Goal: Information Seeking & Learning: Check status

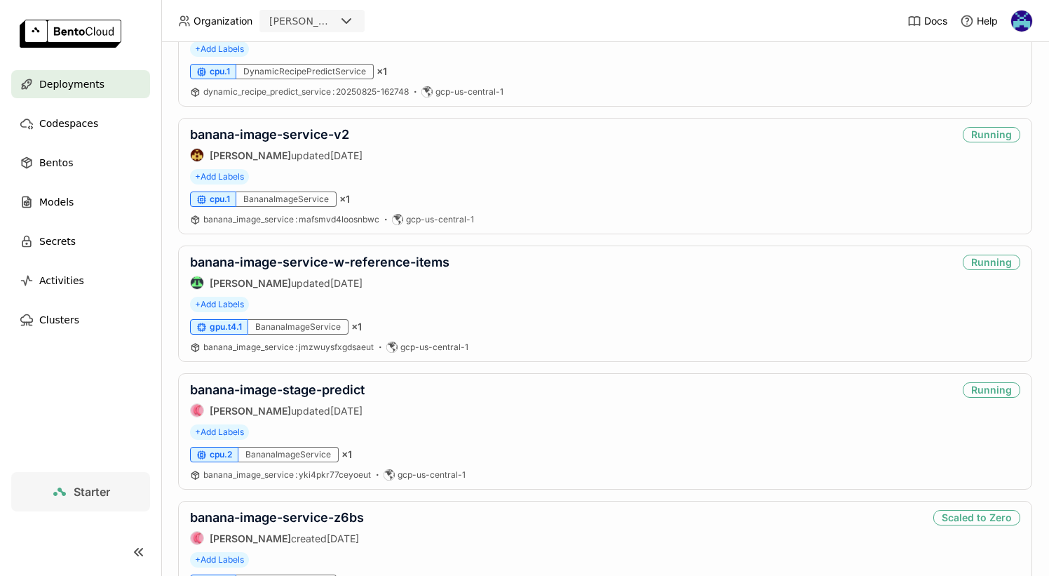
scroll to position [594, 0]
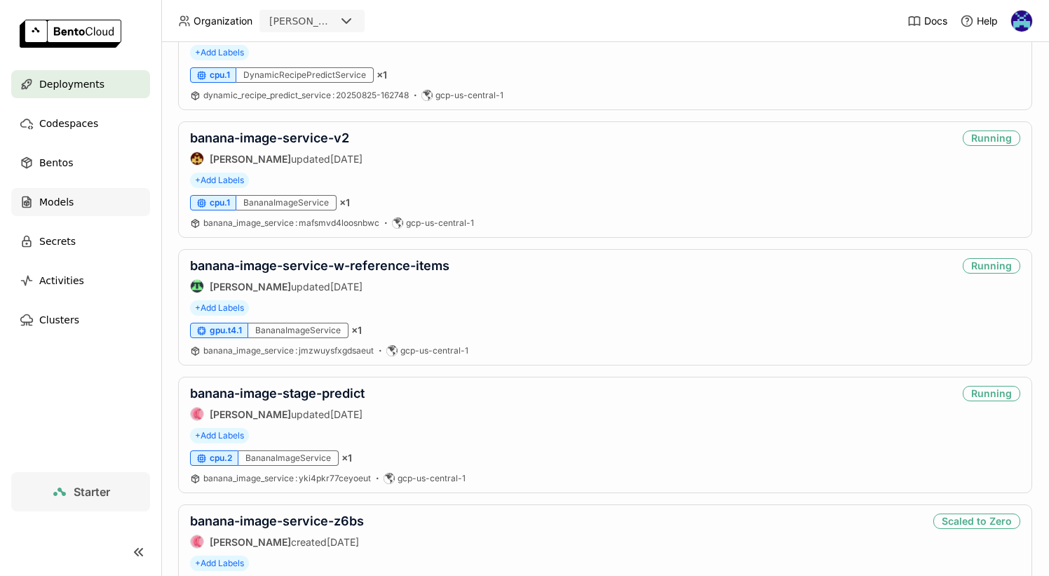
click at [59, 194] on span "Models" at bounding box center [56, 202] width 34 height 17
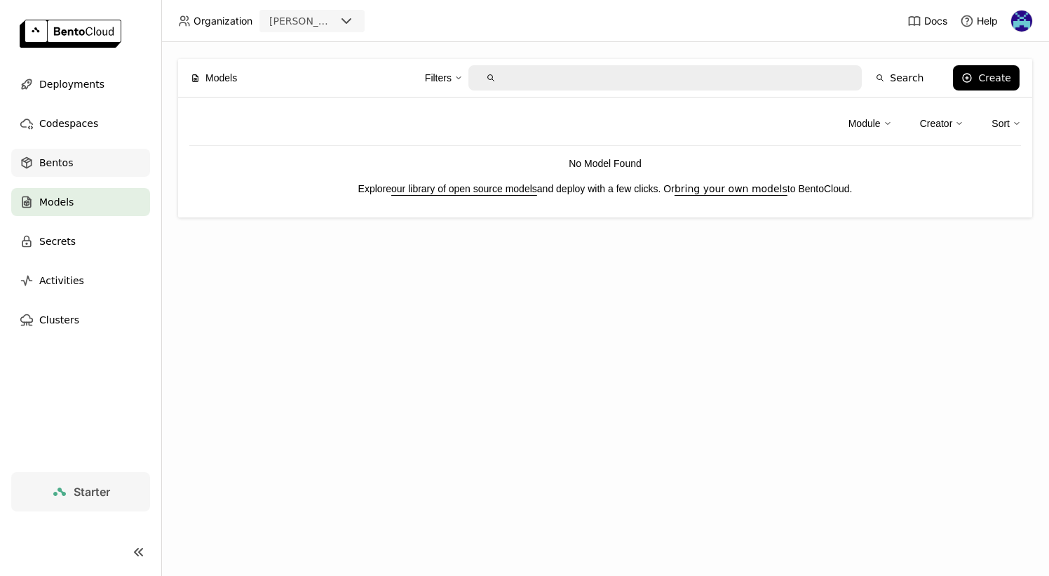
click at [65, 173] on div "Bentos" at bounding box center [80, 163] width 139 height 28
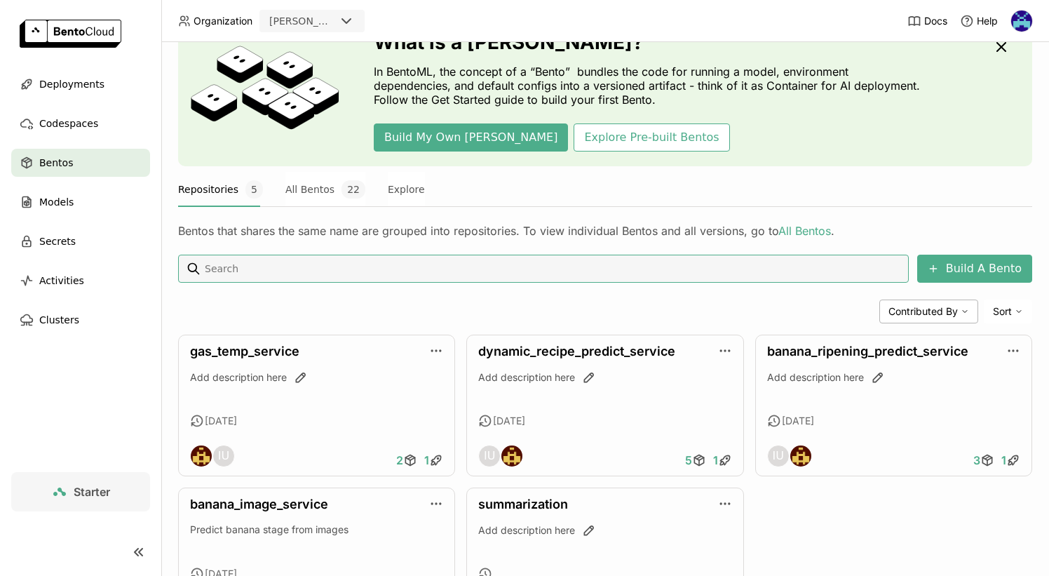
scroll to position [161, 0]
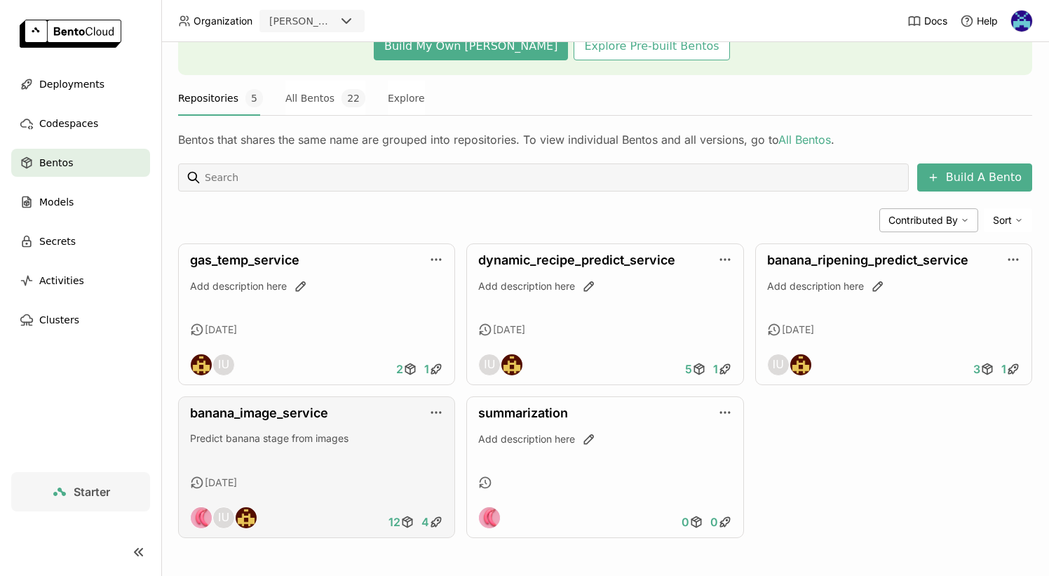
click at [246, 438] on span "Predict banana stage from images" at bounding box center [269, 438] width 159 height 12
click at [252, 414] on link "banana_image_service" at bounding box center [259, 412] width 138 height 15
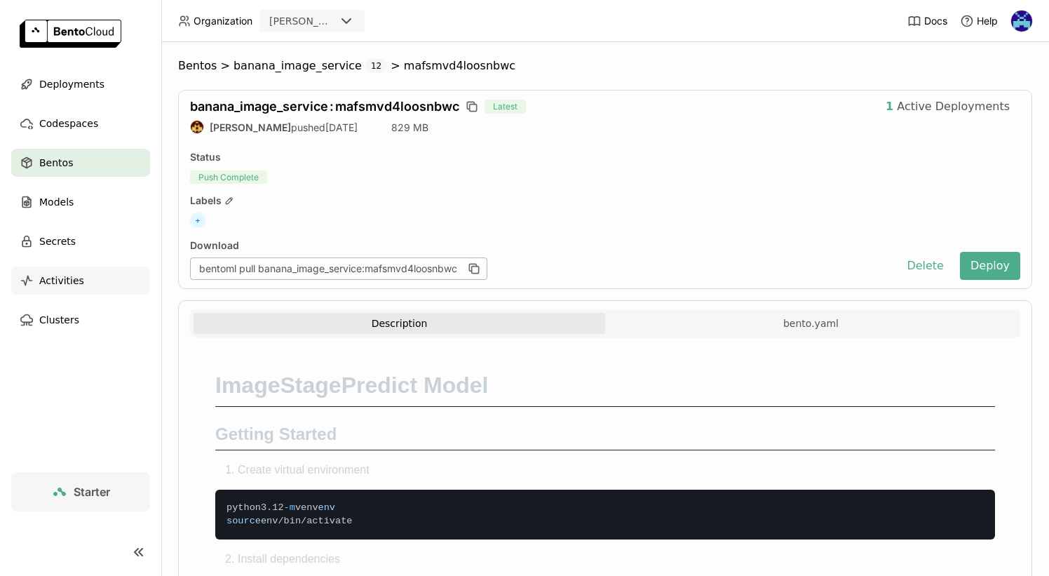
click at [74, 276] on span "Activities" at bounding box center [61, 280] width 45 height 17
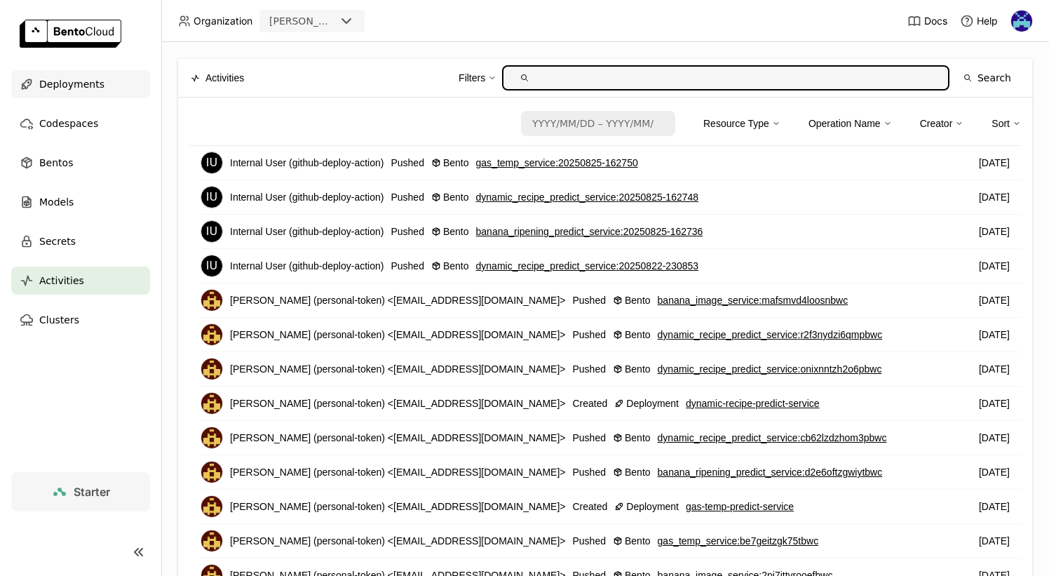
click at [72, 88] on span "Deployments" at bounding box center [71, 84] width 65 height 17
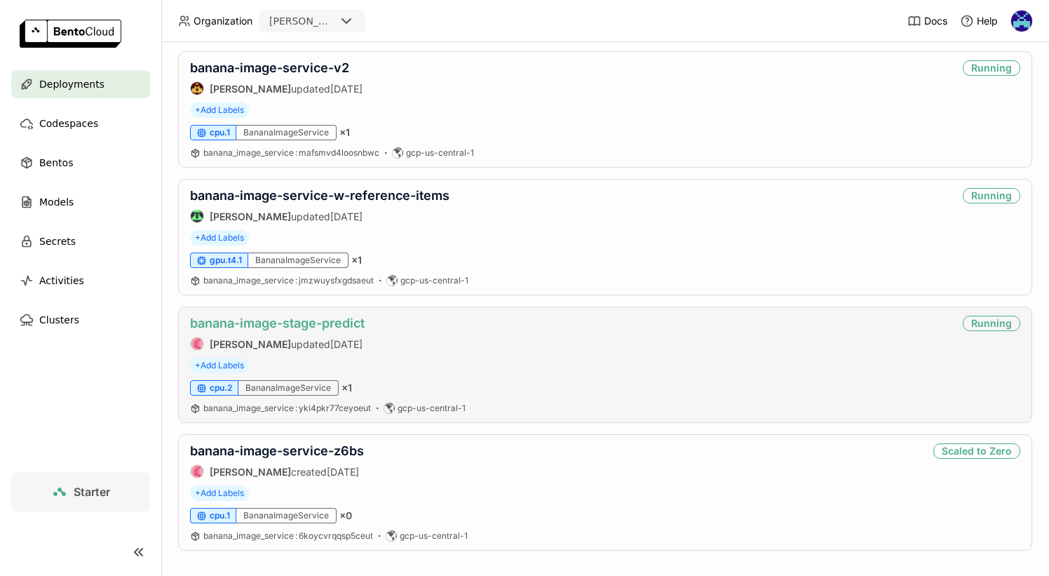
scroll to position [666, 0]
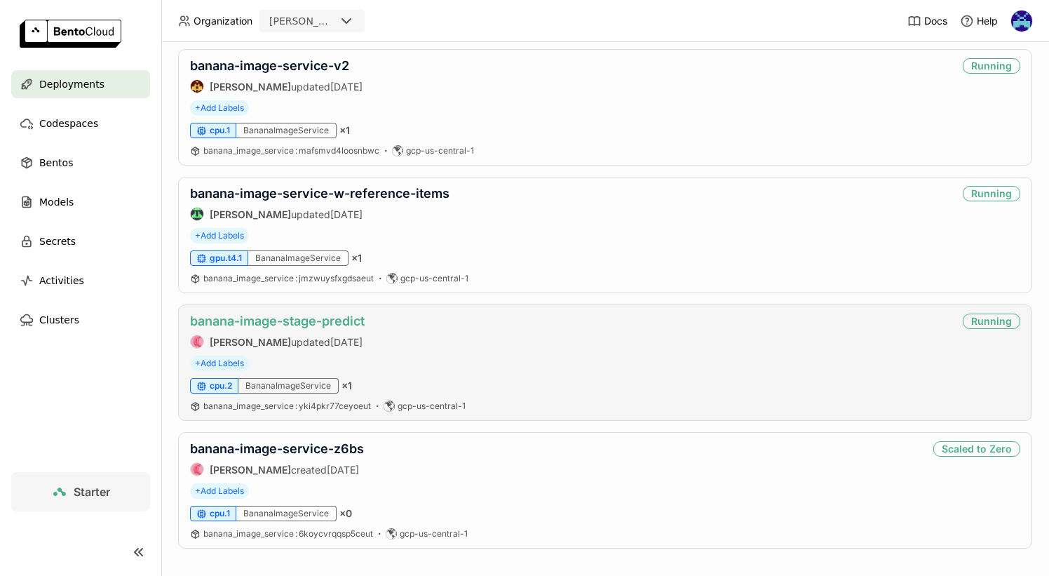
click at [325, 328] on link "banana-image-stage-predict" at bounding box center [277, 321] width 175 height 15
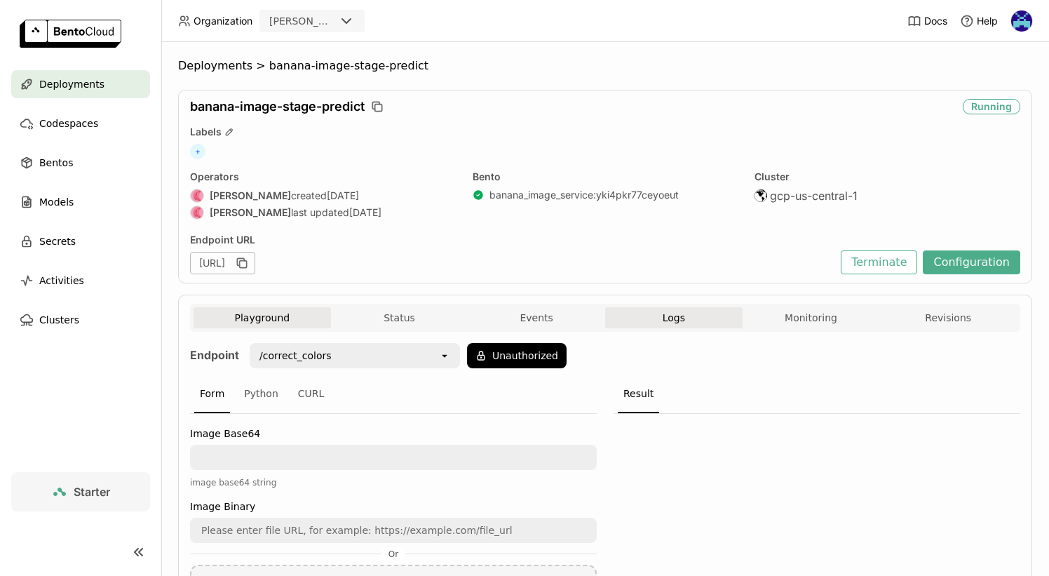
click at [661, 322] on button "Logs" at bounding box center [673, 317] width 137 height 21
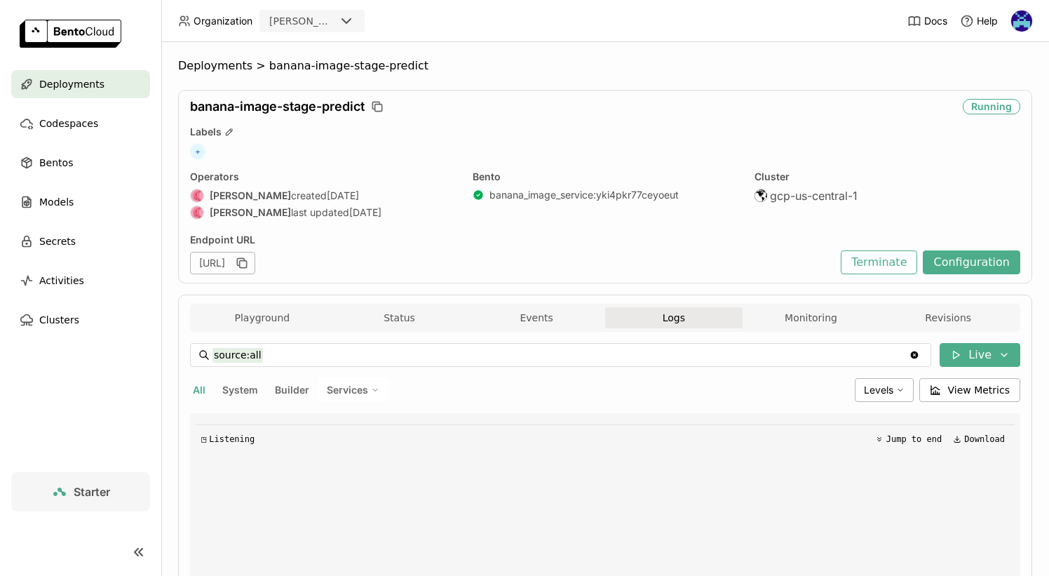
click at [51, 82] on span "Deployments" at bounding box center [71, 84] width 65 height 17
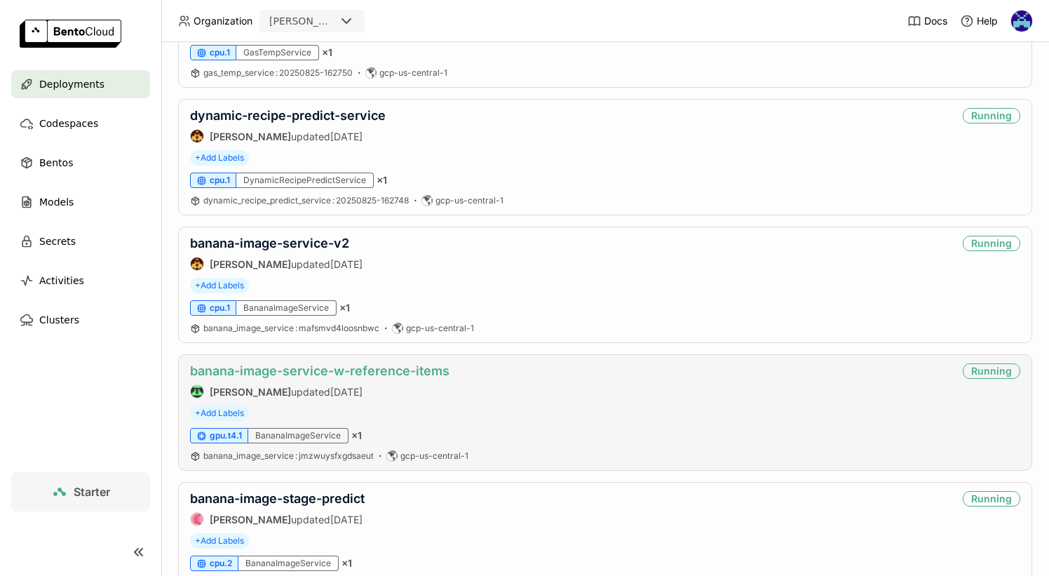
scroll to position [490, 0]
click at [335, 375] on link "banana-image-service-w-reference-items" at bounding box center [320, 369] width 260 height 15
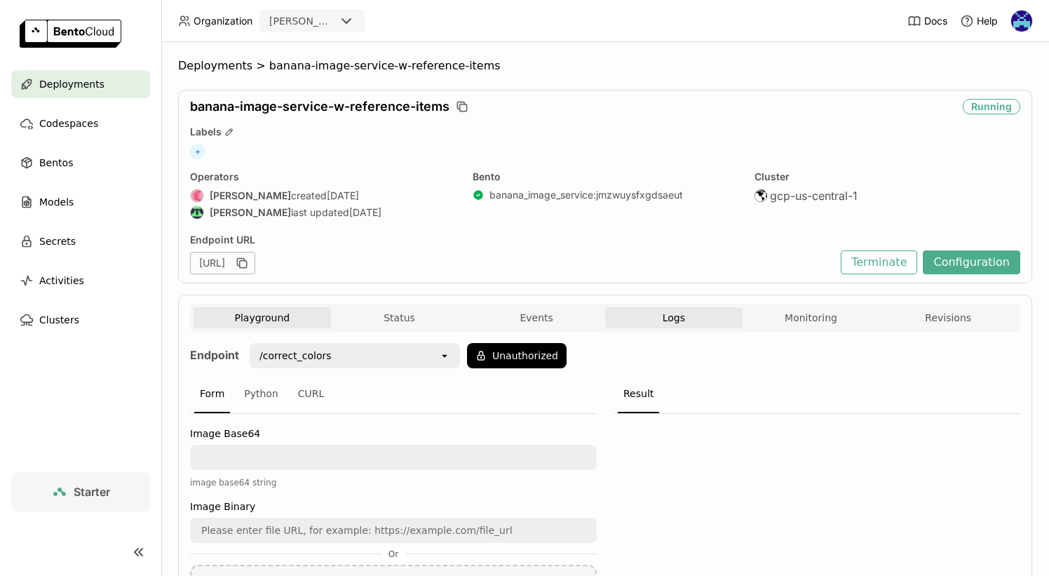
click at [685, 321] on button "Logs" at bounding box center [673, 317] width 137 height 21
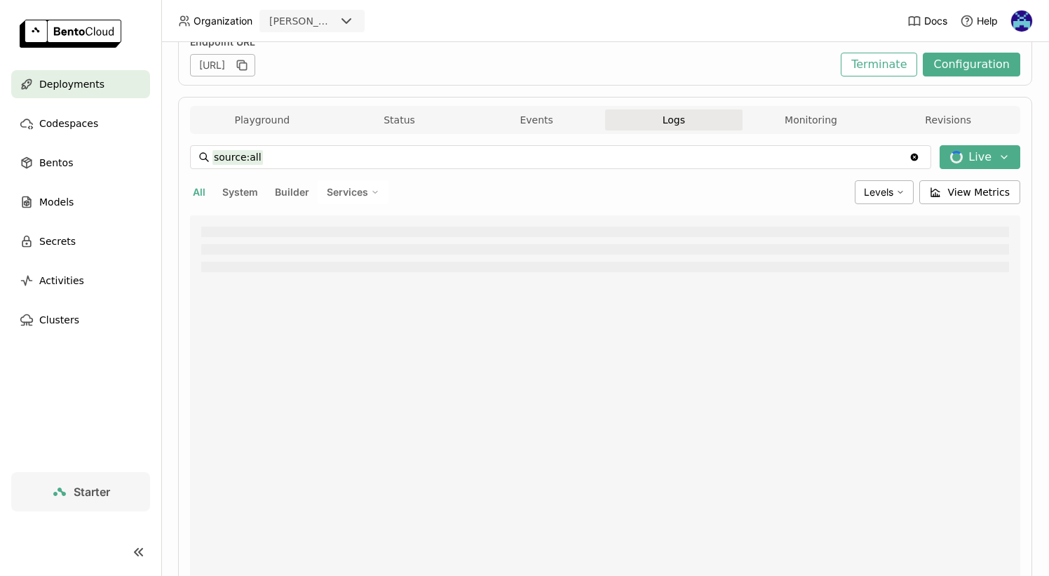
scroll to position [200, 0]
click at [962, 158] on button "Live" at bounding box center [980, 155] width 81 height 24
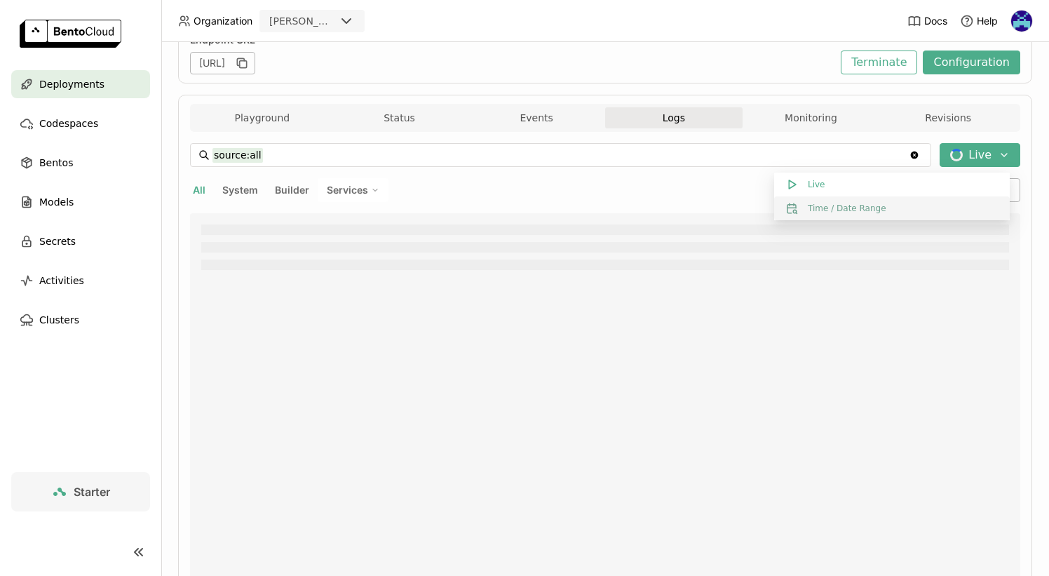
click at [894, 208] on button "Time / Date Range" at bounding box center [892, 208] width 236 height 24
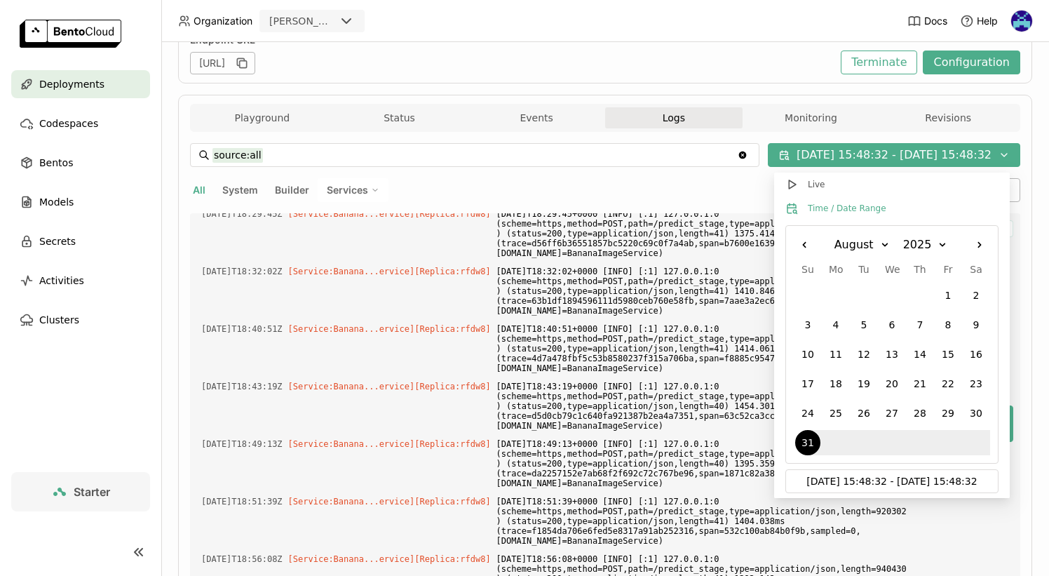
scroll to position [1131, 0]
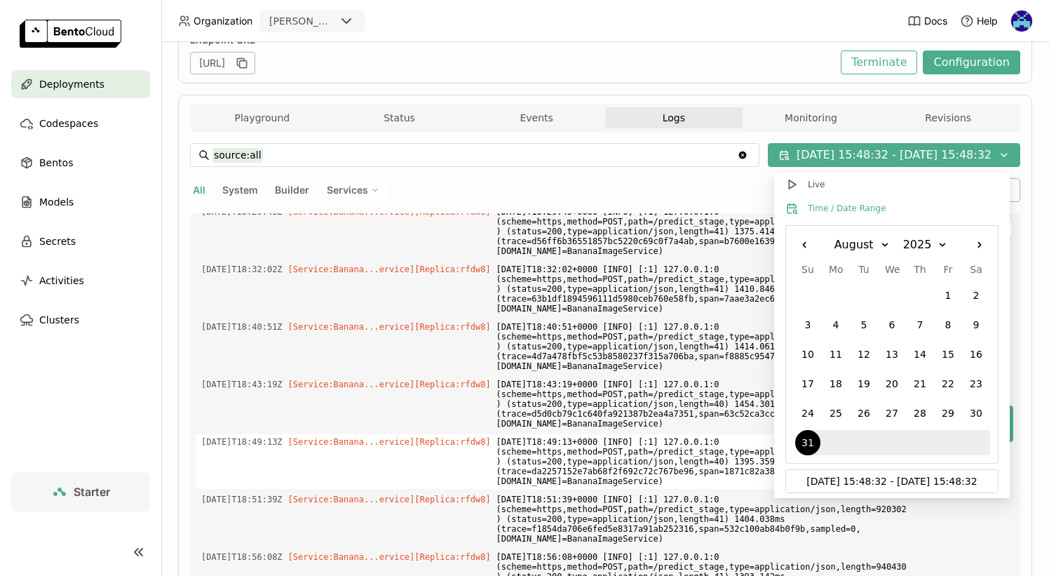
click at [585, 463] on span "2025-08-31T18:49:13+0000 [INFO] [:1] 127.0.0.1:0 (scheme=https,method=POST,path…" at bounding box center [704, 461] width 415 height 55
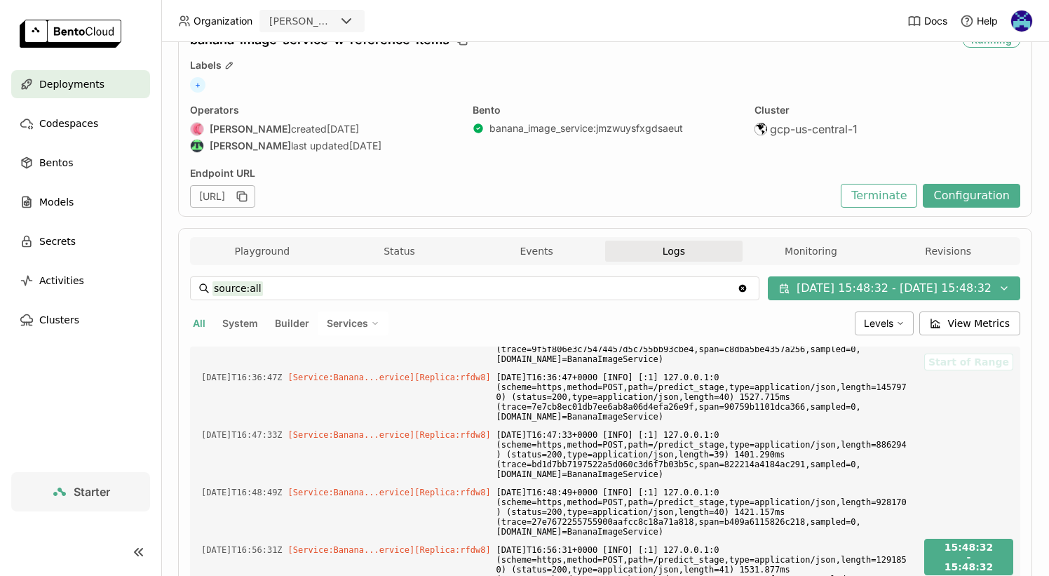
scroll to position [68, 0]
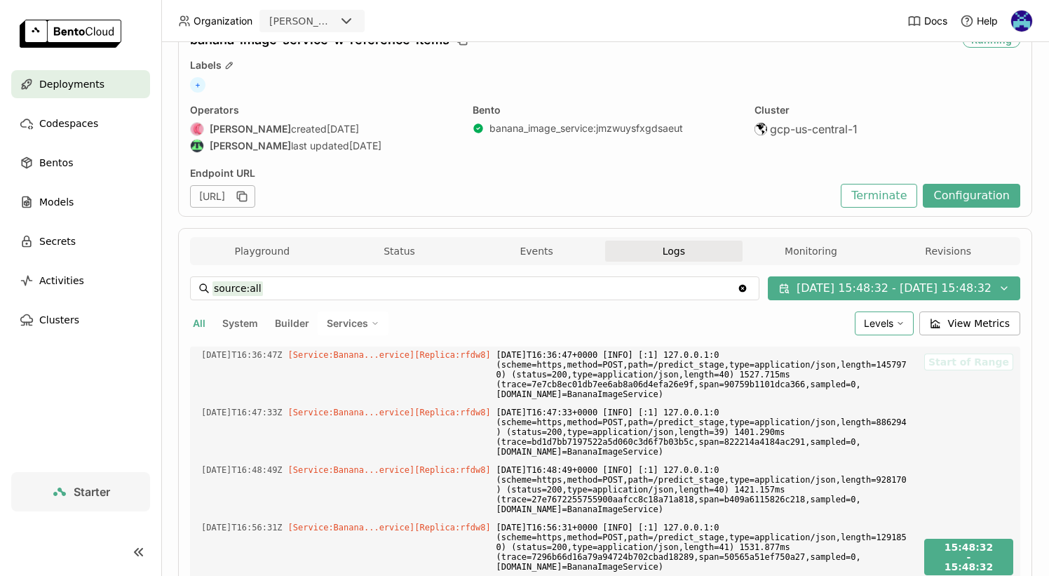
click at [884, 329] on span "Levels" at bounding box center [878, 323] width 29 height 12
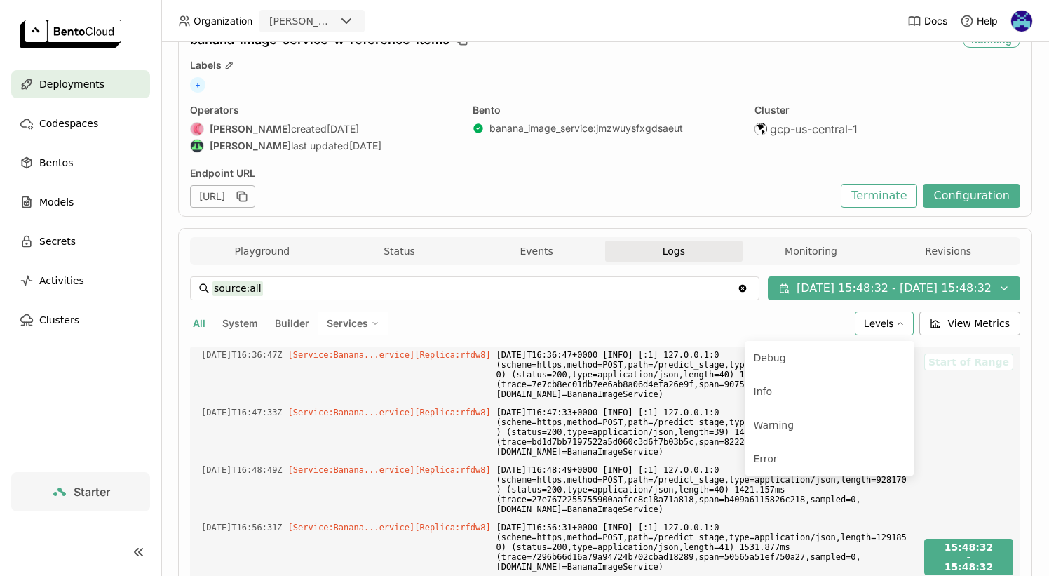
click at [884, 329] on span "Levels" at bounding box center [878, 323] width 29 height 12
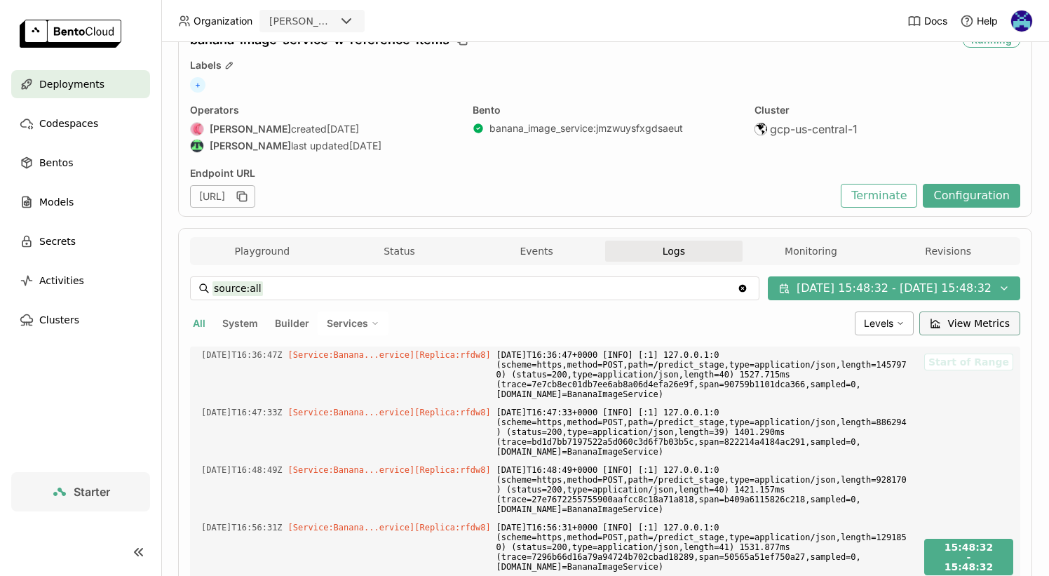
click at [957, 317] on span "View Metrics" at bounding box center [979, 323] width 62 height 14
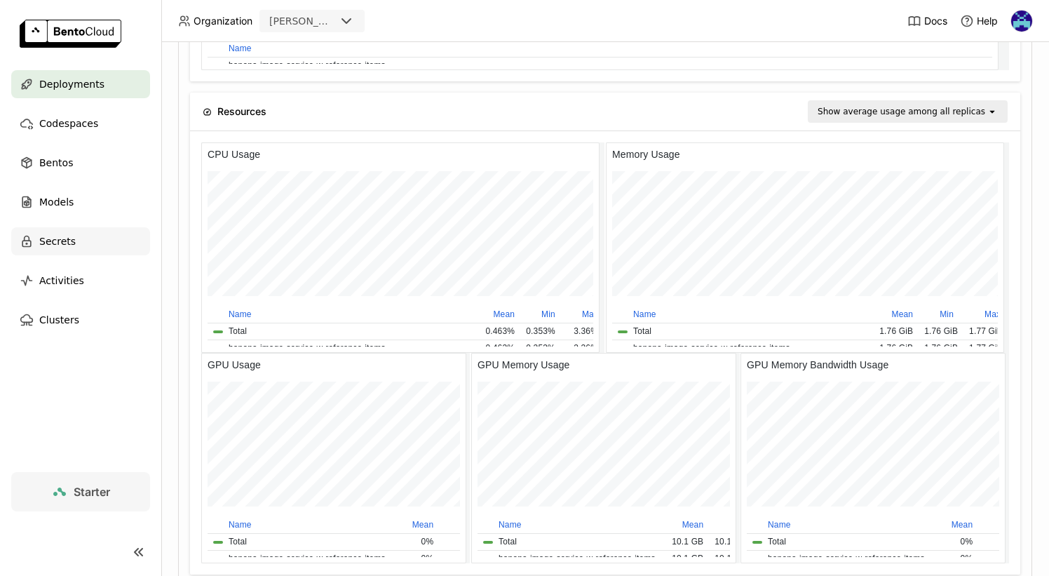
click at [80, 245] on div "Secrets" at bounding box center [80, 241] width 139 height 28
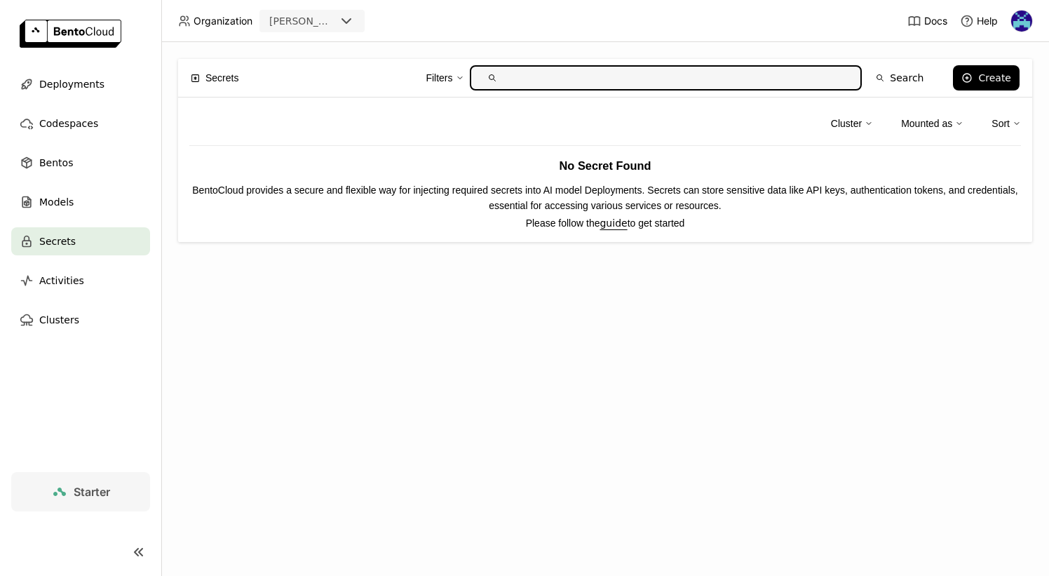
click at [144, 563] on div at bounding box center [138, 552] width 45 height 34
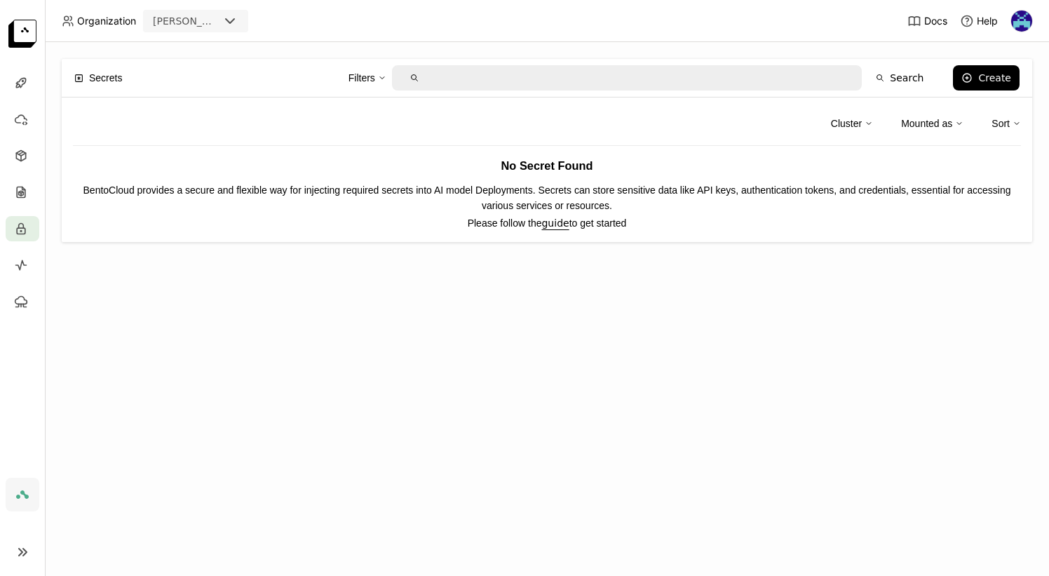
click at [23, 41] on img at bounding box center [22, 34] width 28 height 28
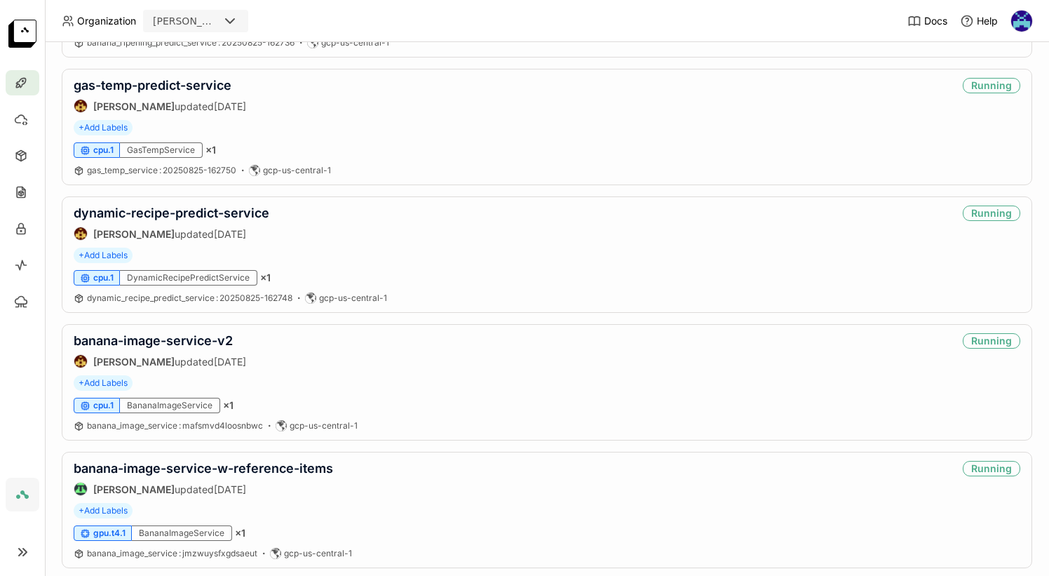
scroll to position [506, 0]
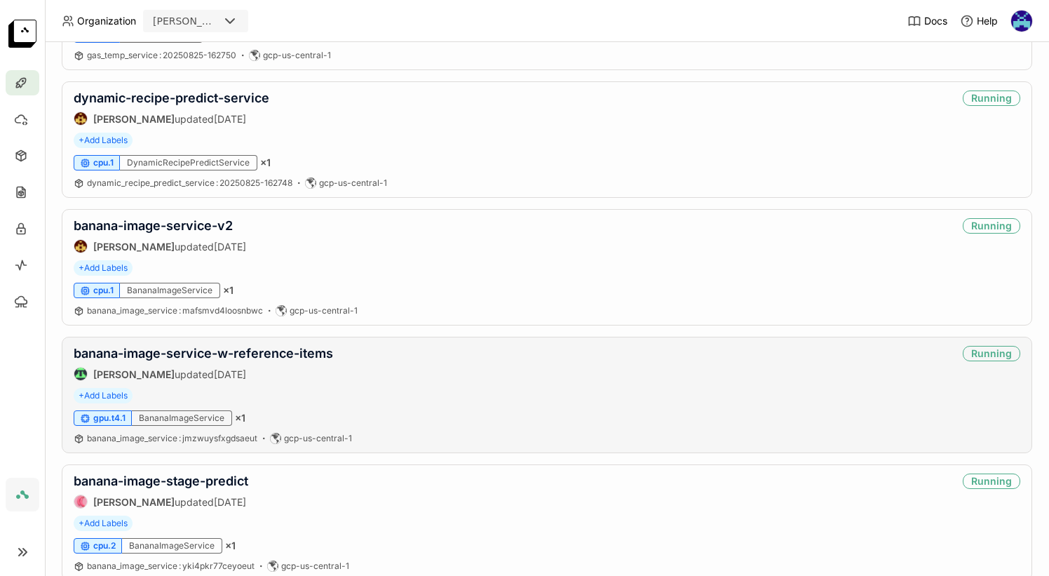
click at [260, 385] on div "banana-image-service-w-reference-items Sean O'Callahan updated 2 months ago Run…" at bounding box center [547, 395] width 971 height 116
click at [264, 347] on link "banana-image-service-w-reference-items" at bounding box center [204, 353] width 260 height 15
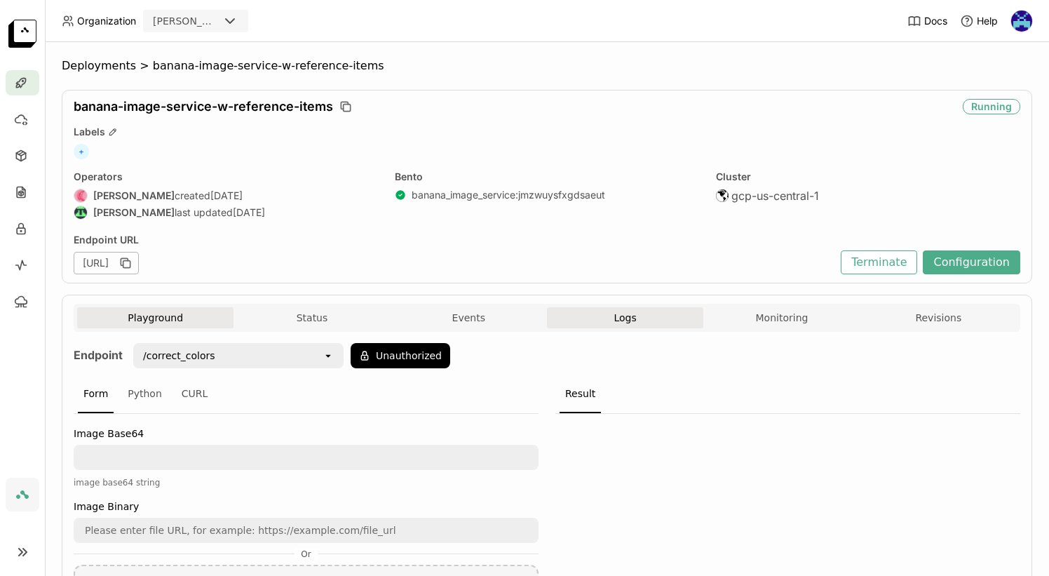
click at [655, 323] on button "Logs" at bounding box center [625, 317] width 156 height 21
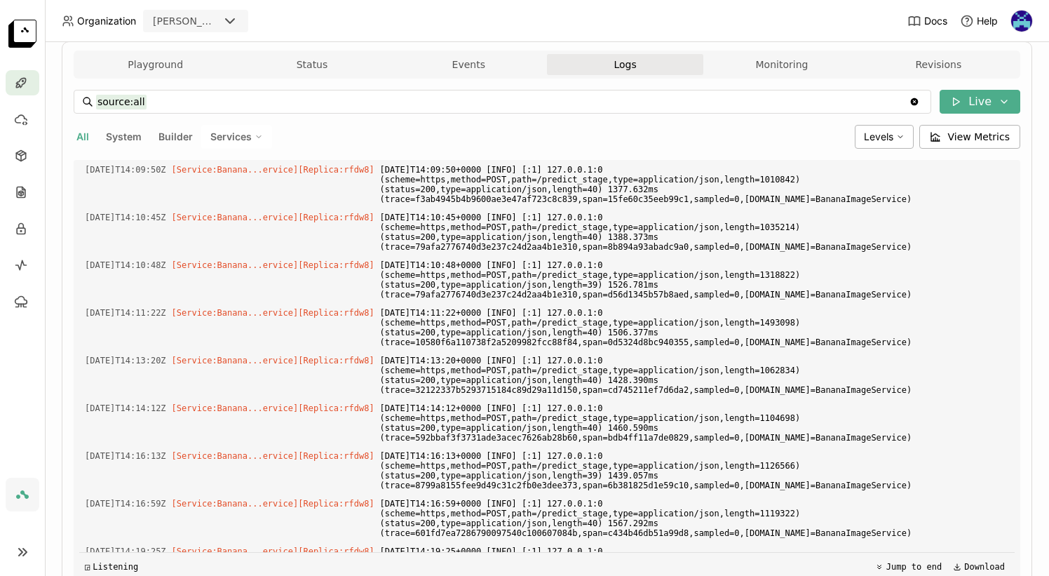
scroll to position [316, 0]
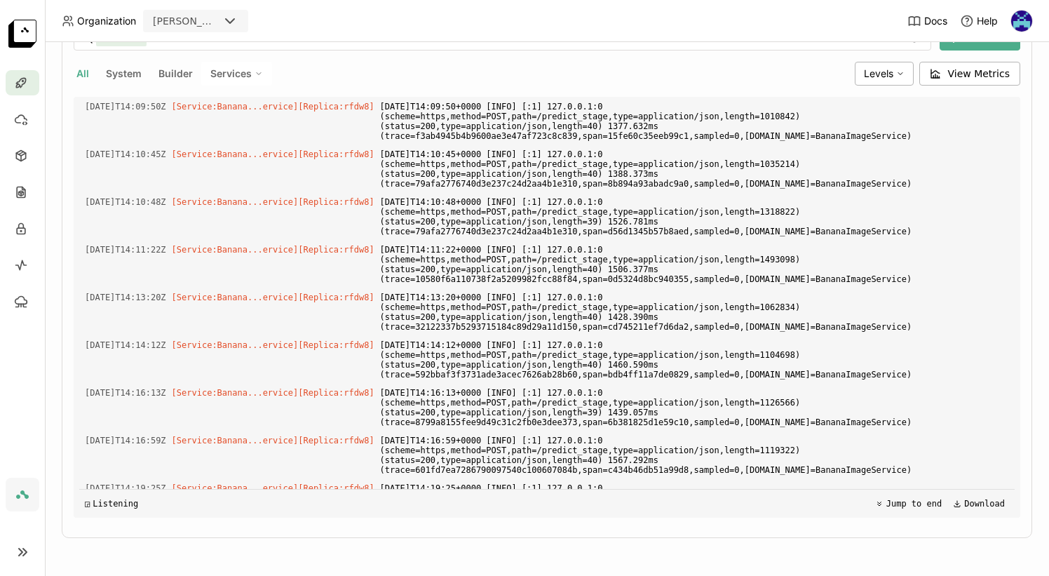
click at [258, 74] on icon at bounding box center [259, 74] width 4 height 2
click at [161, 74] on span "Builder" at bounding box center [176, 73] width 34 height 12
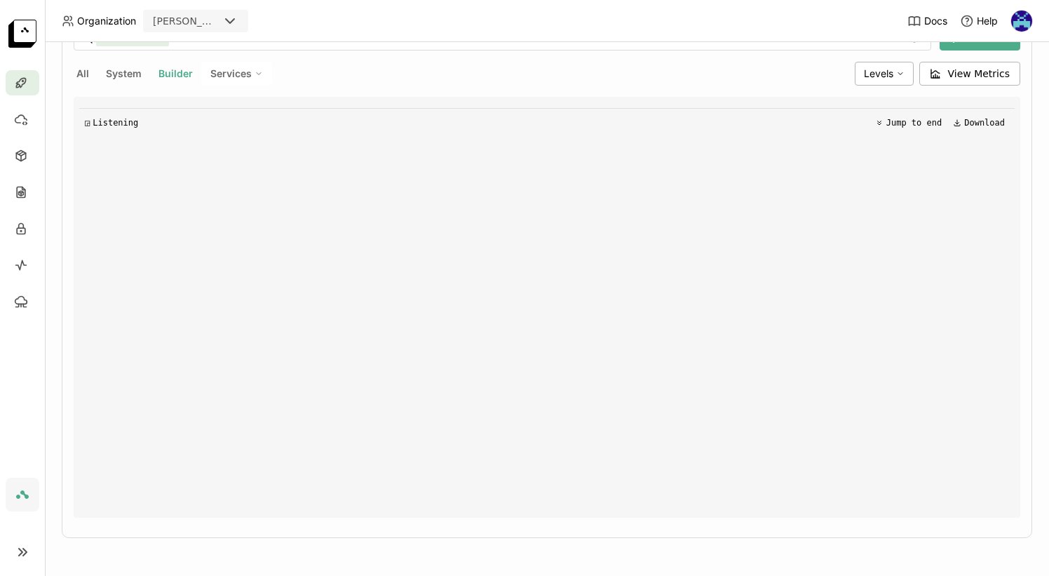
click at [116, 76] on span "System" at bounding box center [124, 73] width 36 height 12
click at [255, 73] on icon at bounding box center [259, 73] width 8 height 8
click at [204, 112] on div "BananaImageService" at bounding box center [187, 108] width 151 height 17
type input "source:service service:BananaImageService"
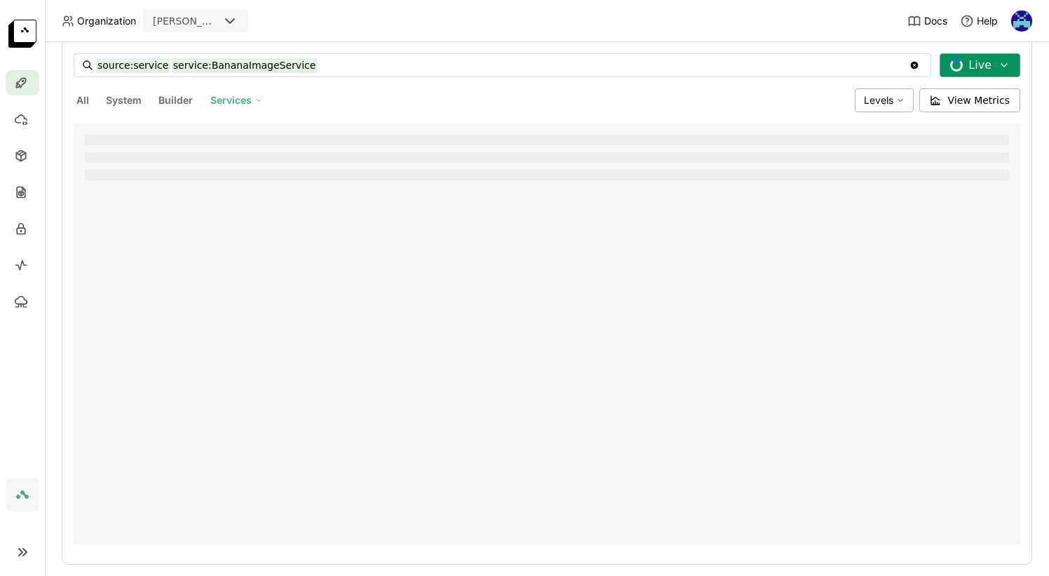
click at [964, 67] on button "Live" at bounding box center [980, 65] width 81 height 24
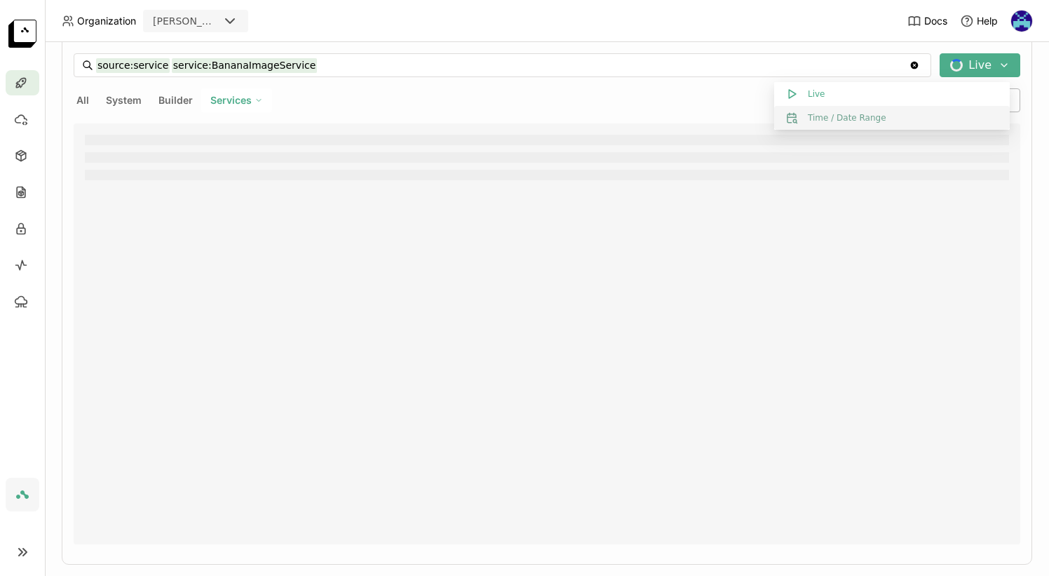
click at [812, 115] on button "Time / Date Range" at bounding box center [892, 118] width 236 height 24
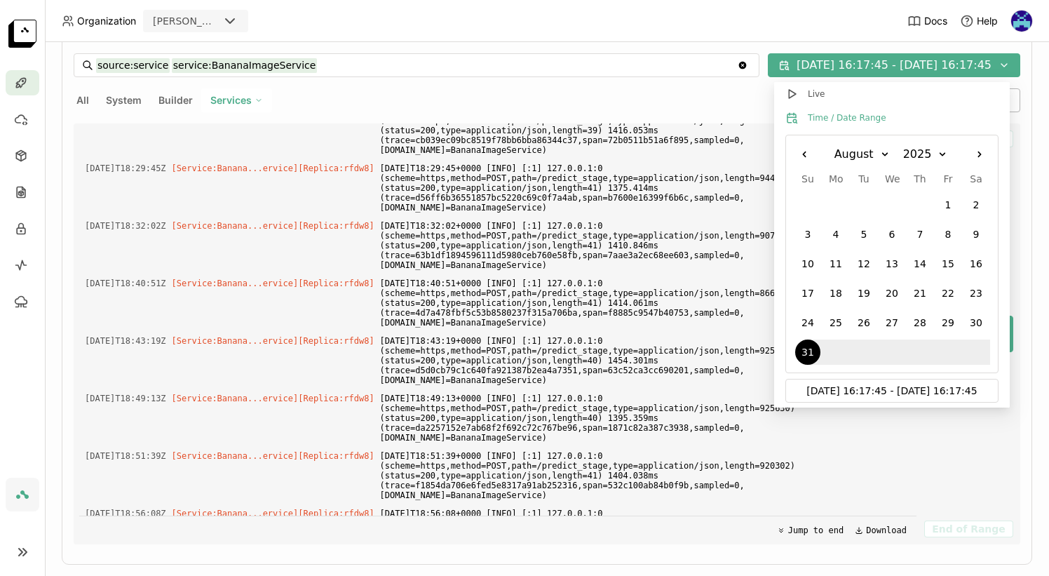
scroll to position [1040, 0]
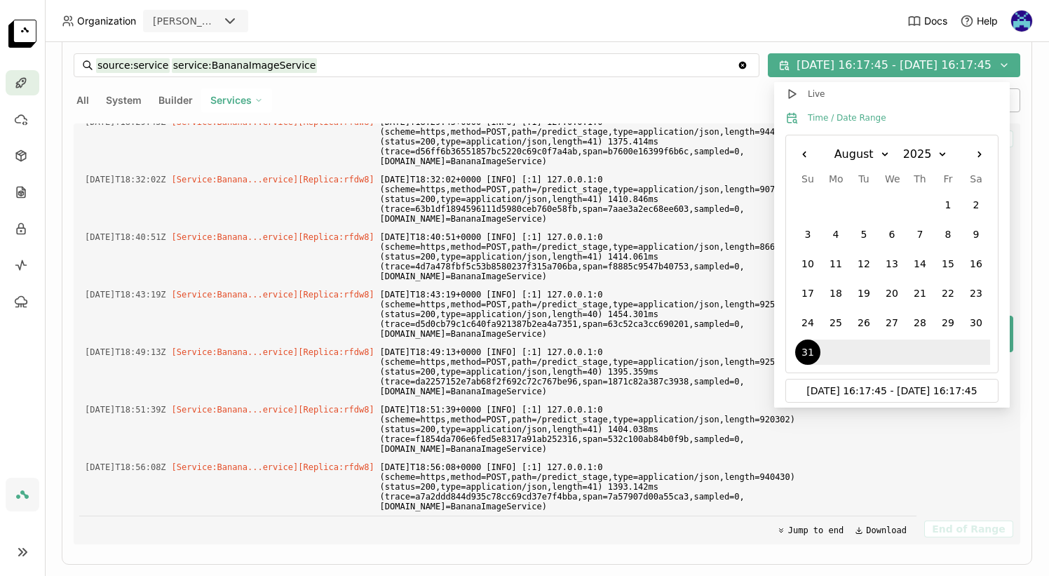
click at [975, 156] on icon "Right" at bounding box center [980, 154] width 14 height 14
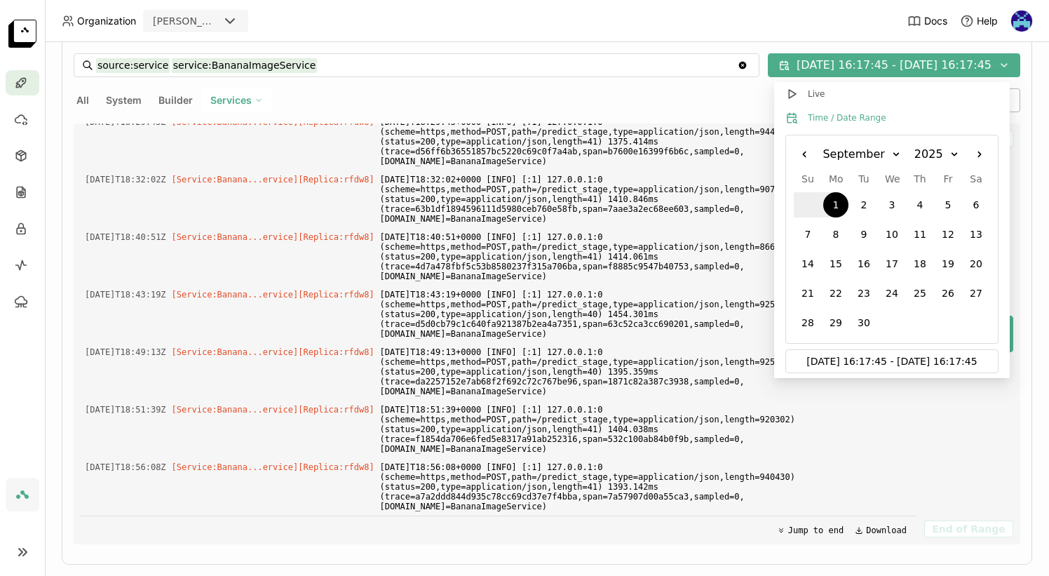
click at [834, 208] on div "1" at bounding box center [835, 204] width 25 height 25
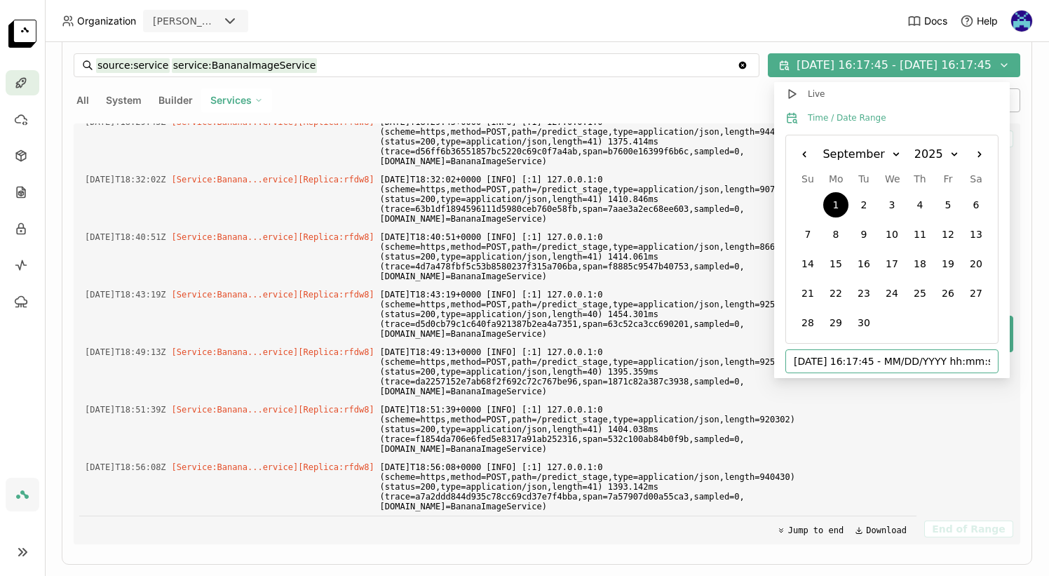
drag, startPoint x: 887, startPoint y: 361, endPoint x: 786, endPoint y: 363, distance: 101.7
click at [794, 363] on input "09/01/2025 16:17:45 - MM/DD/YYYY hh:mm:ss" at bounding box center [892, 361] width 196 height 22
click at [908, 365] on input "09/01/2025 16:17:45 - MM/DD/YYYY hh:mm:ss" at bounding box center [892, 361] width 196 height 22
drag, startPoint x: 901, startPoint y: 363, endPoint x: 1076, endPoint y: 363, distance: 175.3
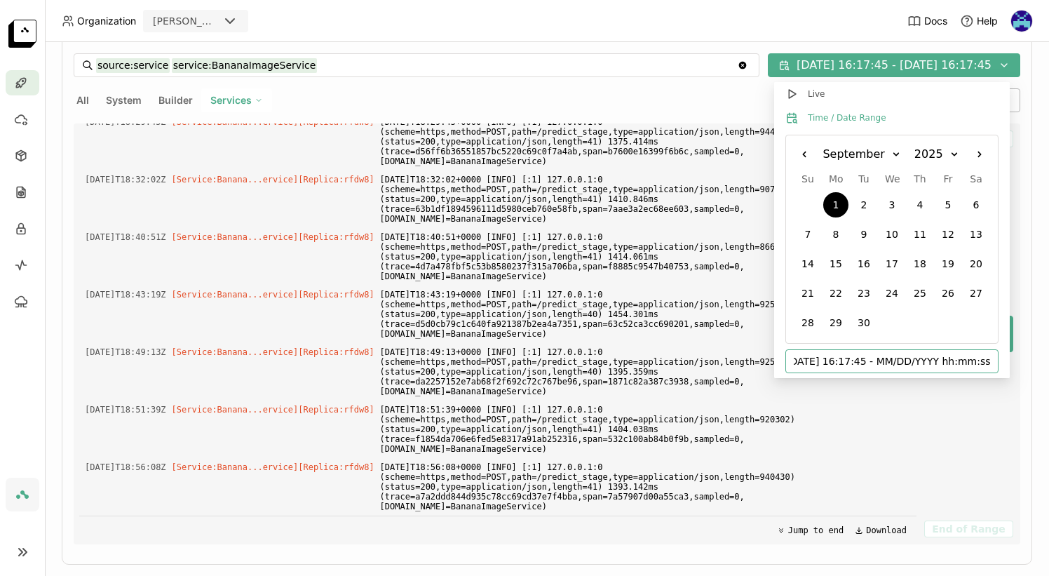
click at [990, 363] on input "09/01/2025 16:17:45 - MM/DD/YYYY hh:mm:ss" at bounding box center [892, 361] width 196 height 22
drag, startPoint x: 872, startPoint y: 362, endPoint x: 652, endPoint y: 363, distance: 219.5
click at [920, 361] on input "09/01/2025 16:17:45 - MM/DD/YYYY hh:mm:ss" at bounding box center [892, 361] width 196 height 22
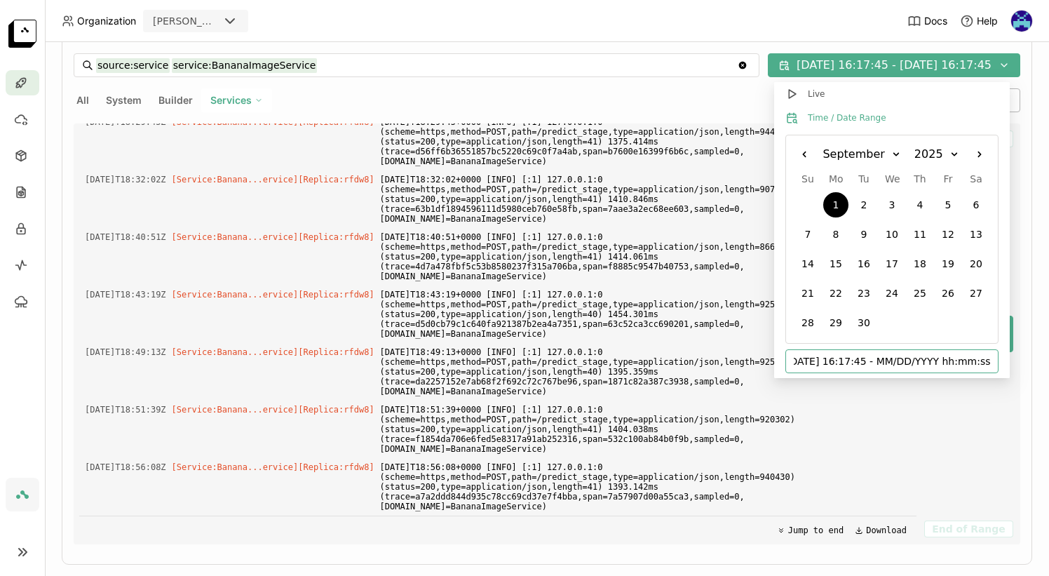
drag, startPoint x: 901, startPoint y: 363, endPoint x: 1084, endPoint y: 368, distance: 183.8
click at [990, 368] on input "09/01/2025 16:17:45 - MM/DD/YYYY hh:mm:ss" at bounding box center [892, 361] width 196 height 22
click at [815, 163] on button "Left" at bounding box center [804, 154] width 21 height 21
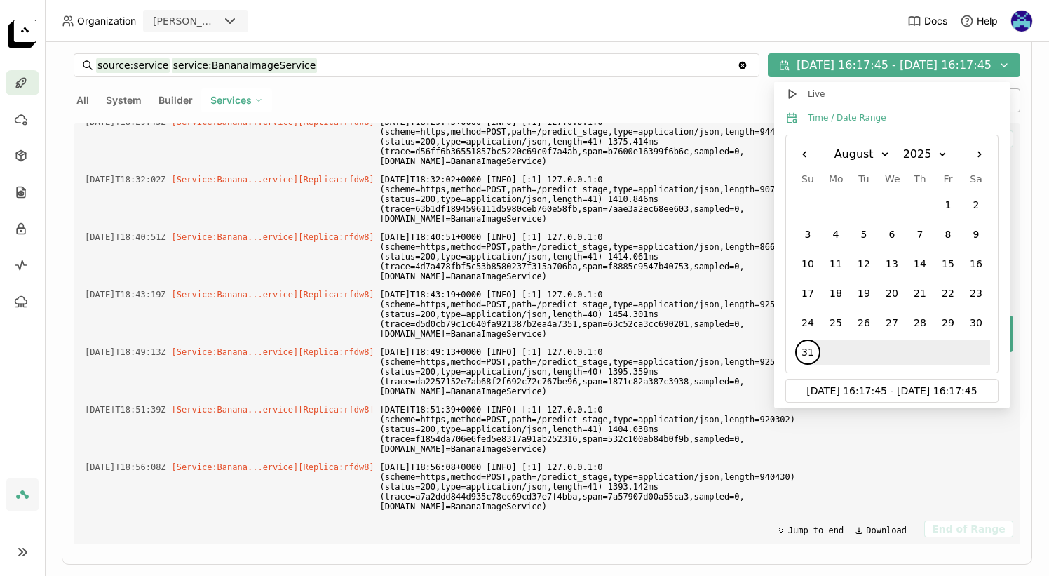
click at [815, 347] on div "31" at bounding box center [807, 351] width 25 height 25
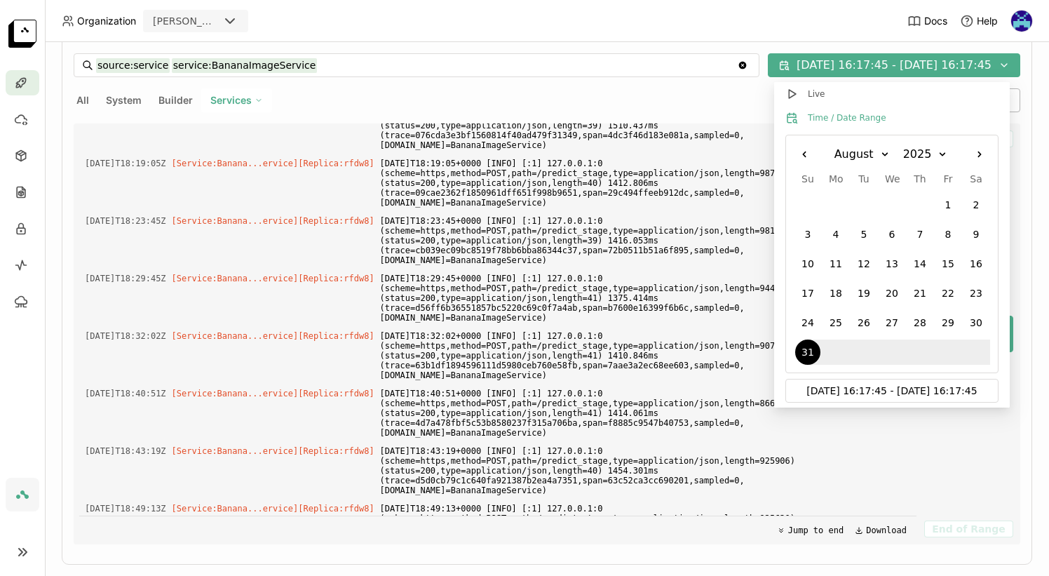
scroll to position [1040, 0]
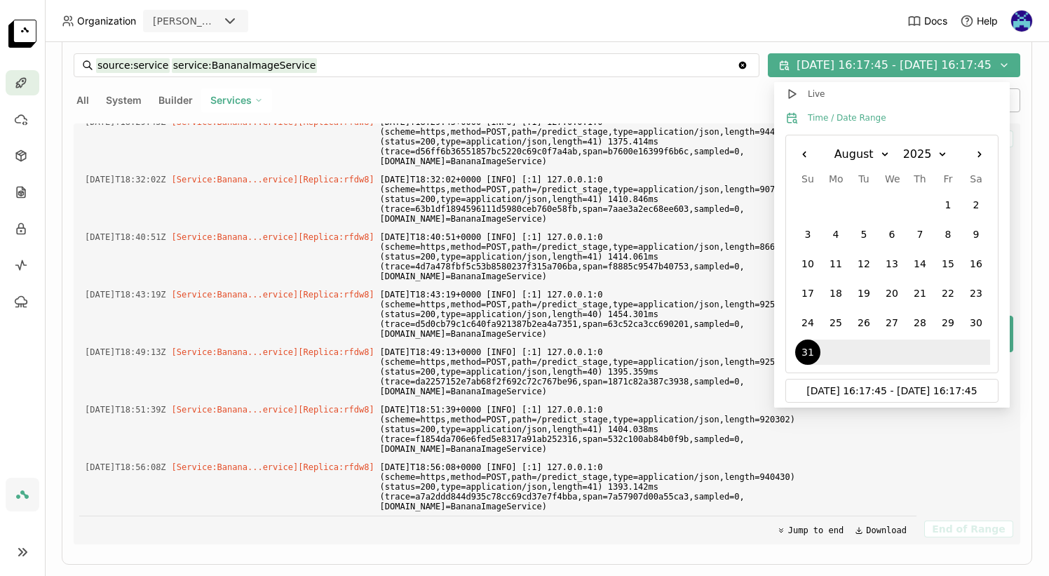
click at [990, 157] on button "Right" at bounding box center [979, 154] width 21 height 21
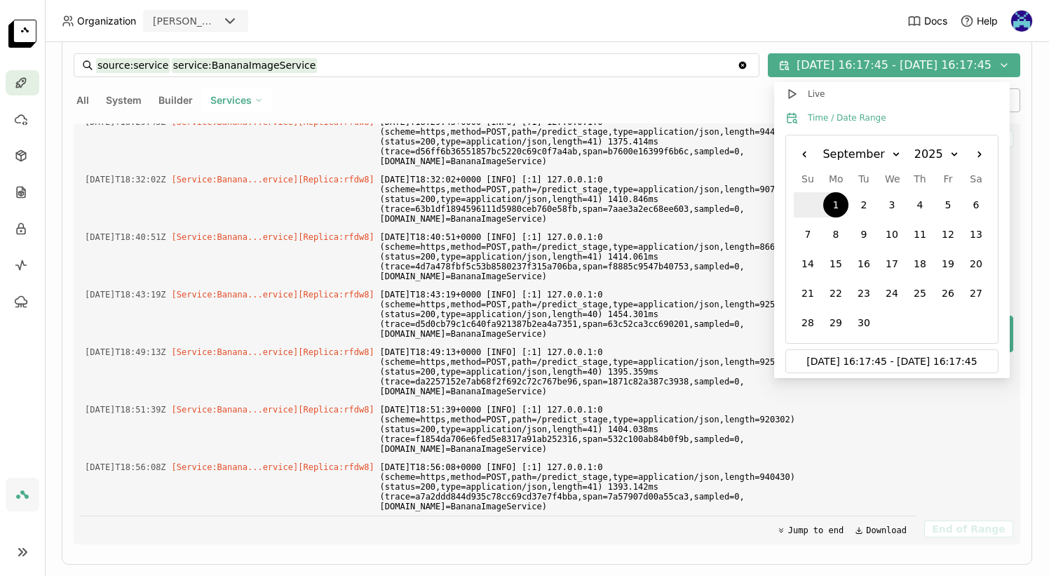
click at [843, 210] on div "1" at bounding box center [835, 204] width 25 height 25
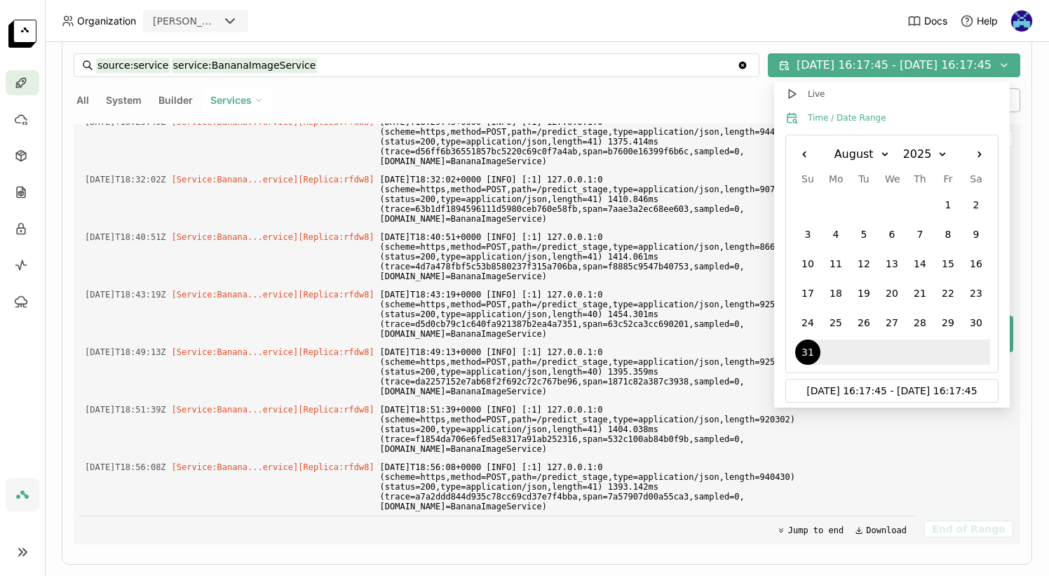
click at [814, 351] on div "31" at bounding box center [807, 351] width 25 height 25
click at [973, 152] on button "Right" at bounding box center [979, 154] width 21 height 21
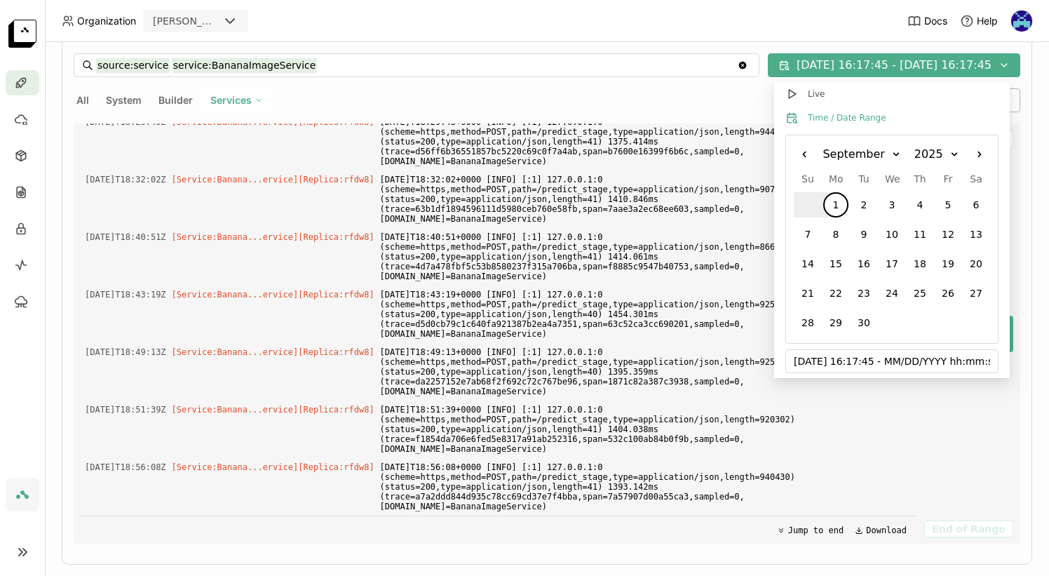
click at [829, 208] on div "1" at bounding box center [835, 204] width 25 height 25
type input "08/31/2025 16:17:45 - 09/01/2025 16:17:45"
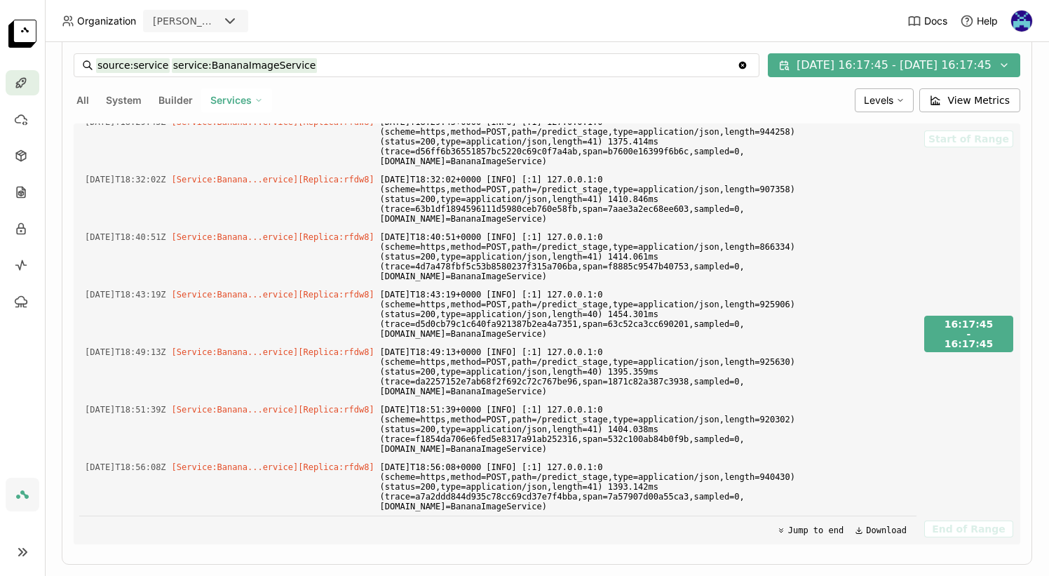
click at [925, 438] on div "Start of Range 16:17:45 - 16:17:45 End of Range" at bounding box center [971, 333] width 98 height 421
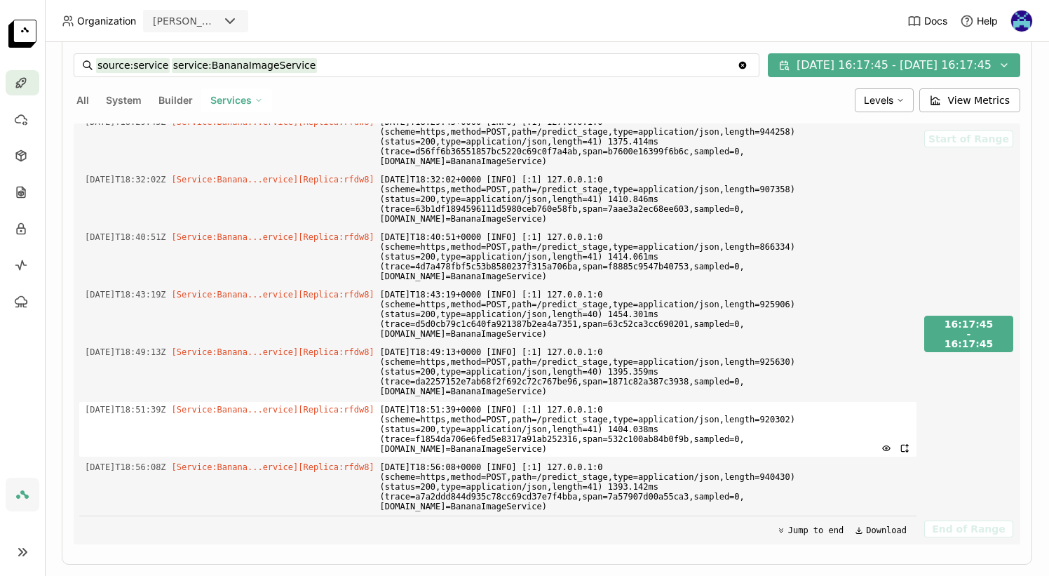
scroll to position [316, 0]
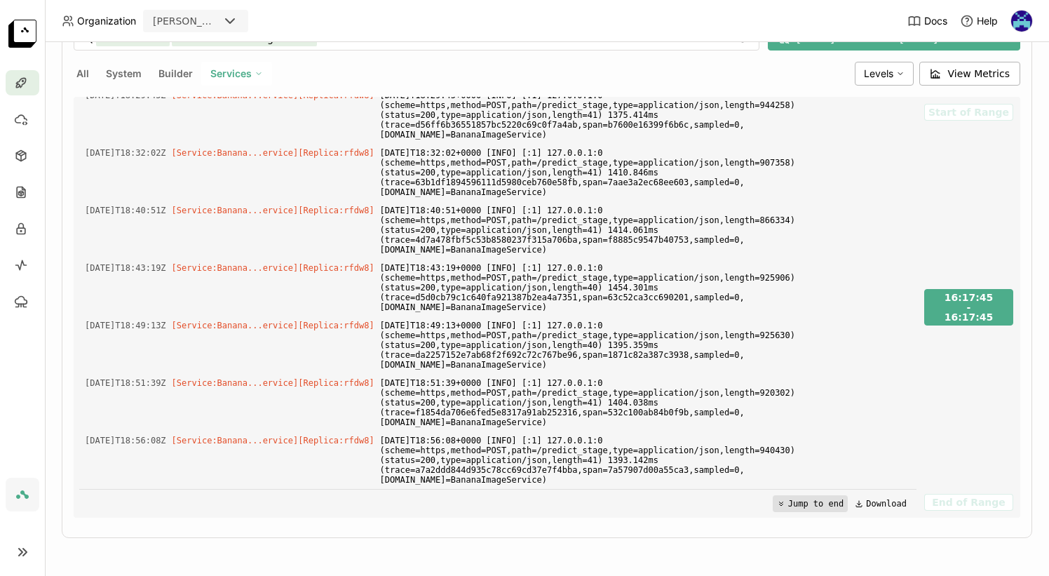
click at [776, 499] on button "Jump to end" at bounding box center [810, 503] width 75 height 17
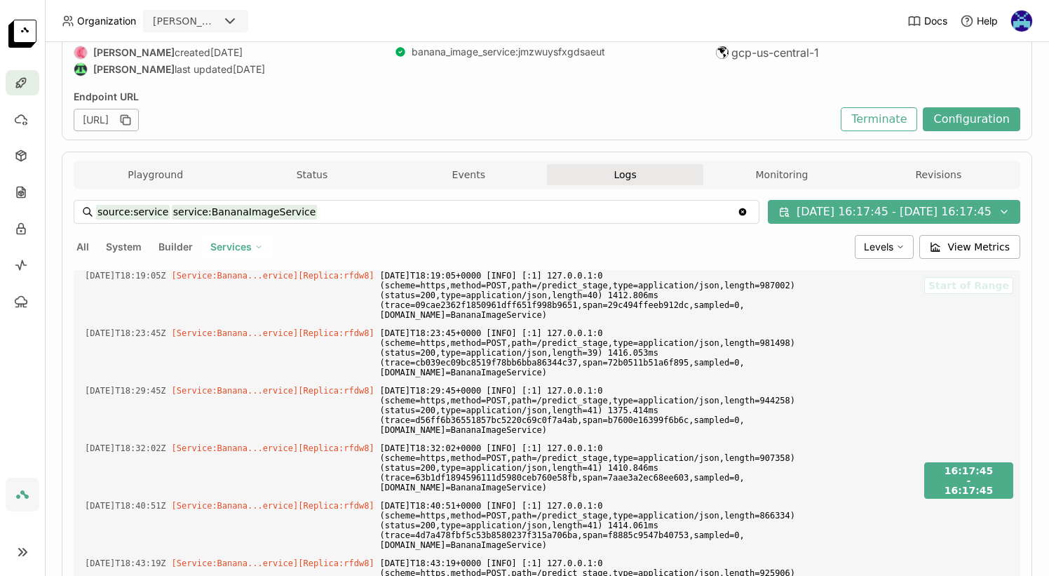
scroll to position [0, 0]
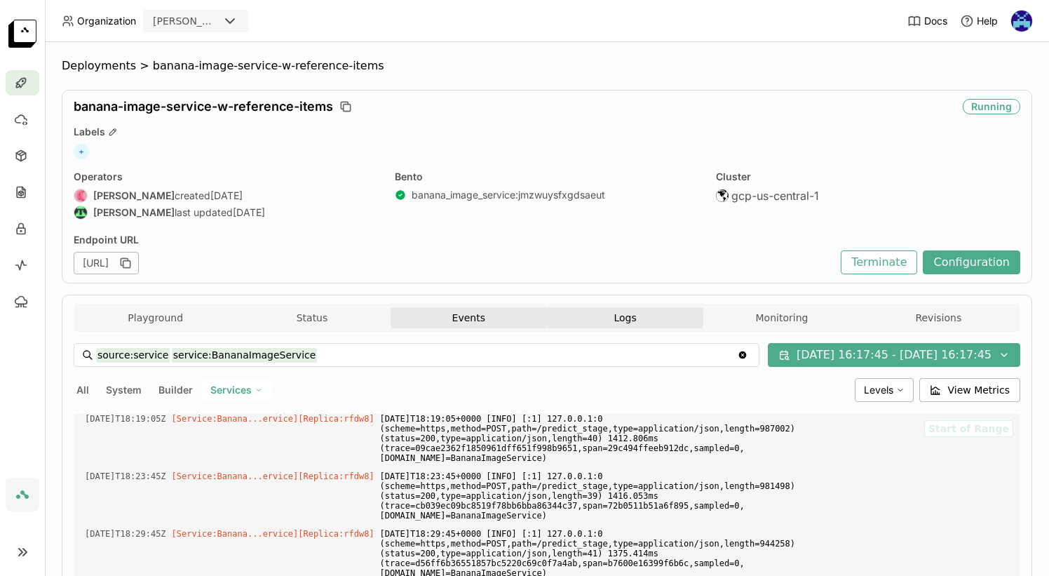
click at [480, 311] on button "Events" at bounding box center [469, 317] width 156 height 21
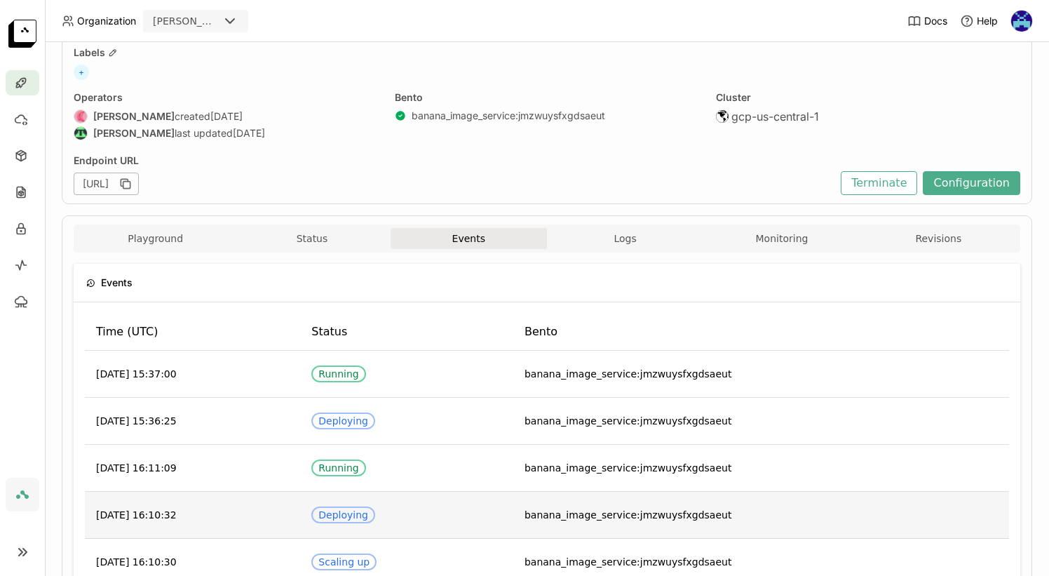
scroll to position [80, 0]
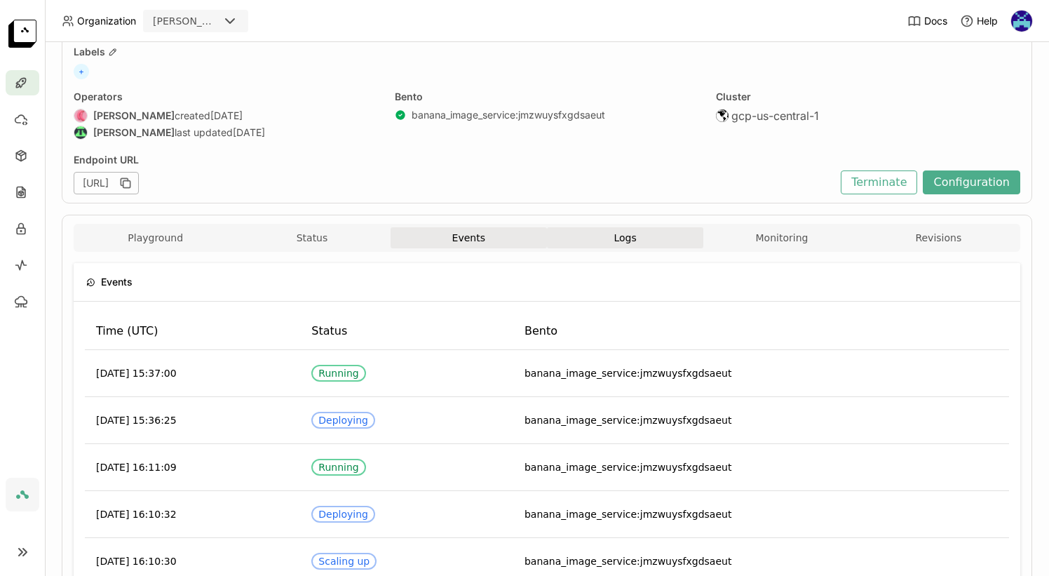
click at [614, 243] on span "Logs" at bounding box center [625, 237] width 22 height 13
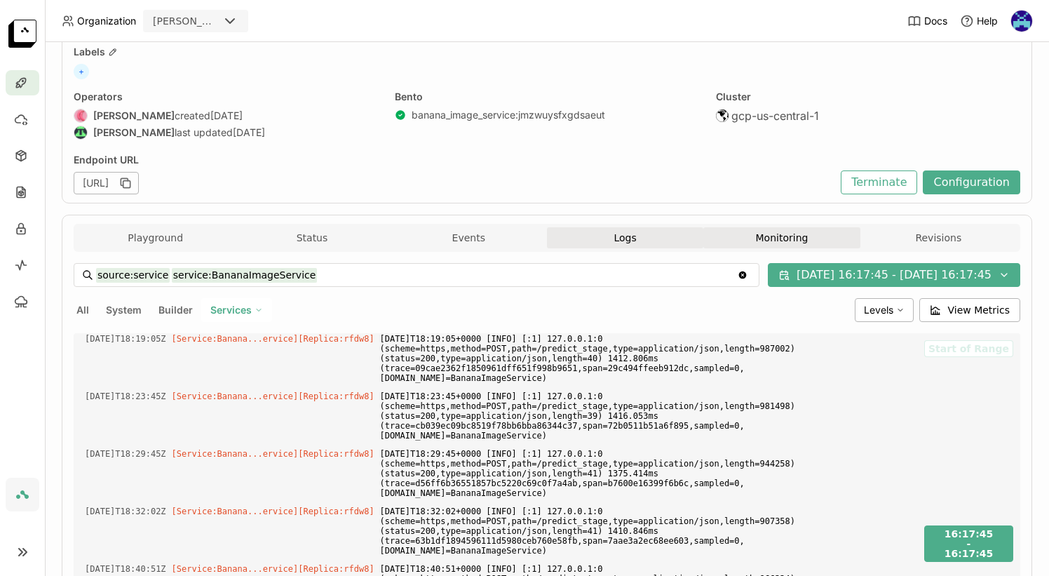
click at [762, 240] on button "Monitoring" at bounding box center [781, 237] width 156 height 21
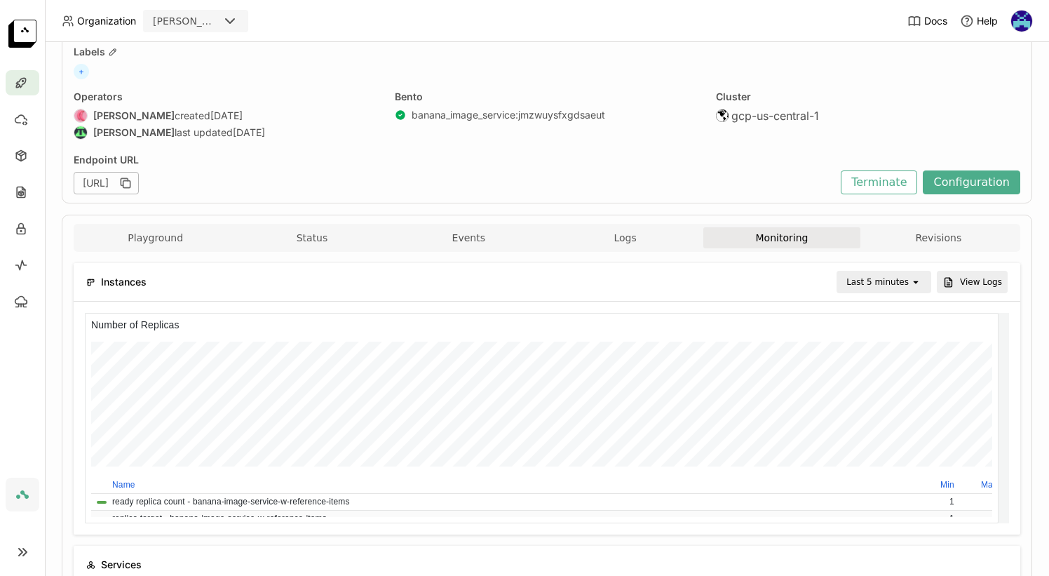
scroll to position [11, 11]
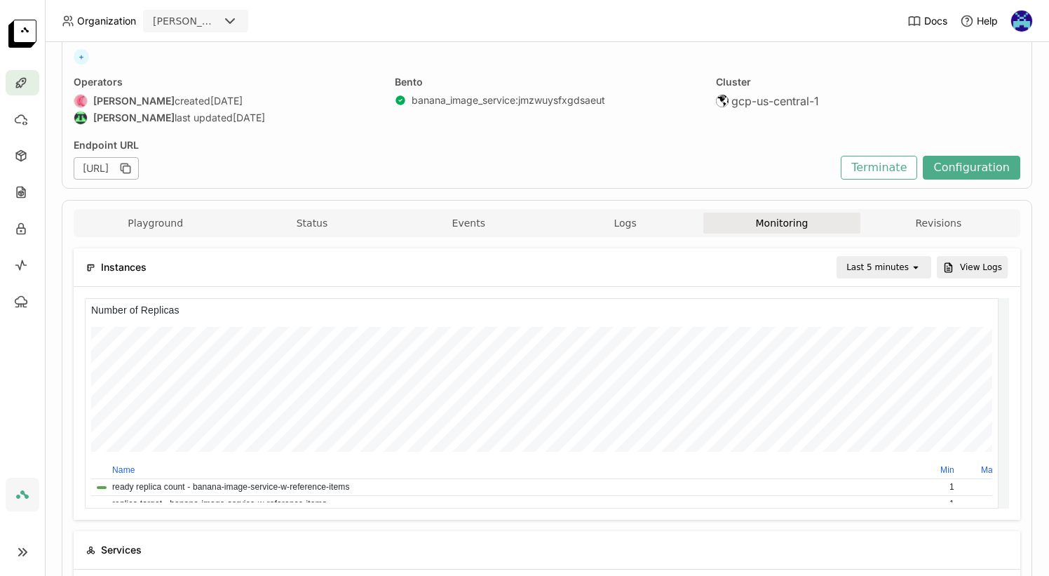
click at [910, 265] on icon "open" at bounding box center [915, 267] width 11 height 11
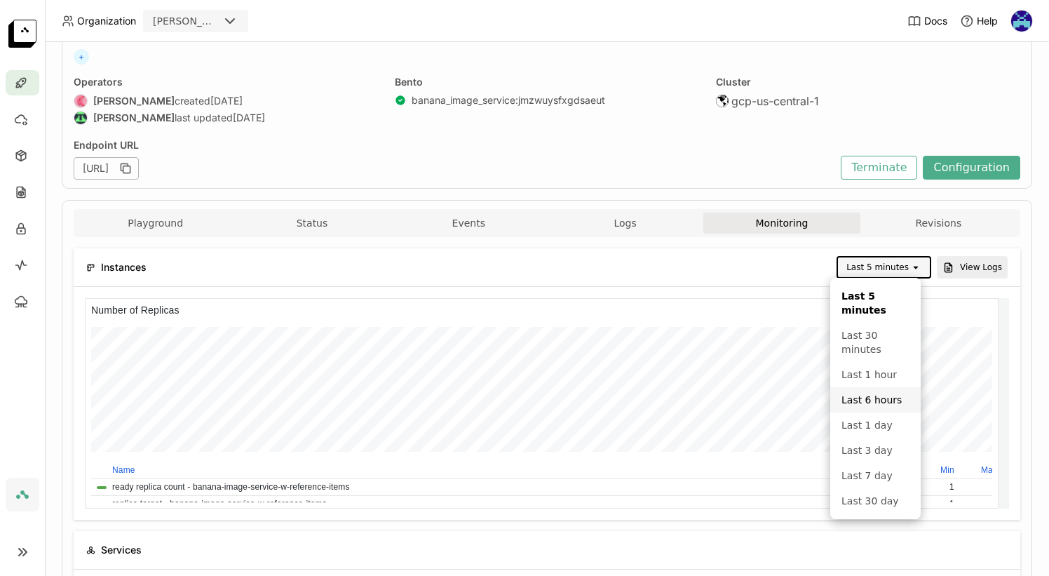
click at [885, 399] on div "Last 6 hours" at bounding box center [876, 400] width 68 height 14
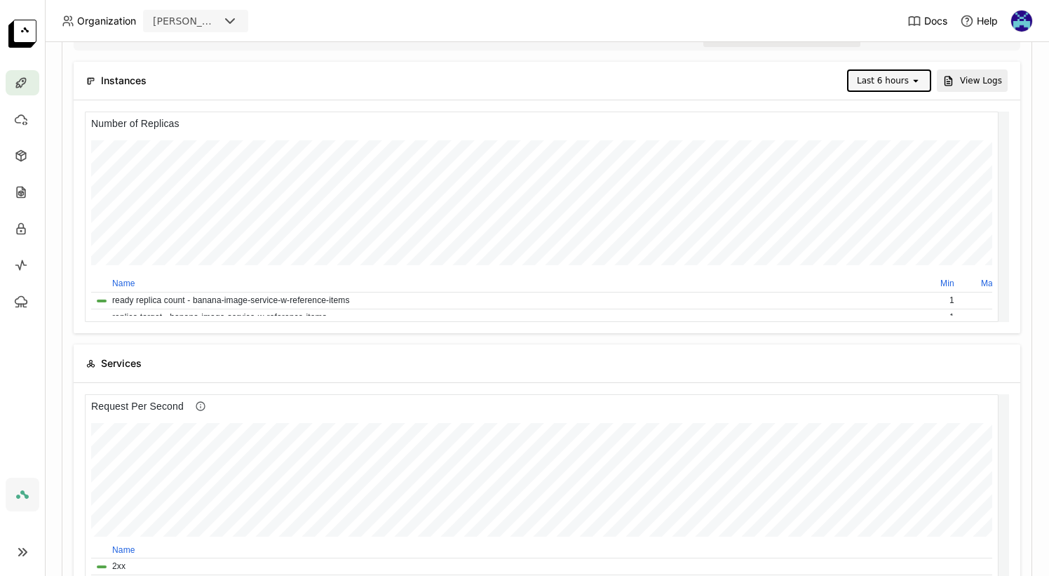
click at [900, 76] on div "Last 6 hours" at bounding box center [880, 81] width 62 height 20
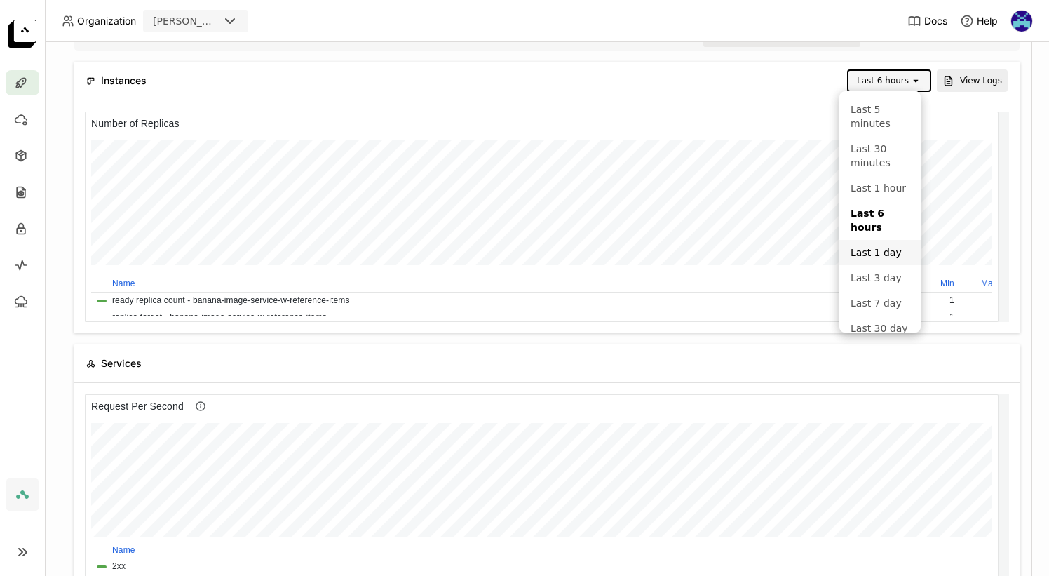
click at [889, 265] on li "Last 1 day" at bounding box center [880, 252] width 81 height 25
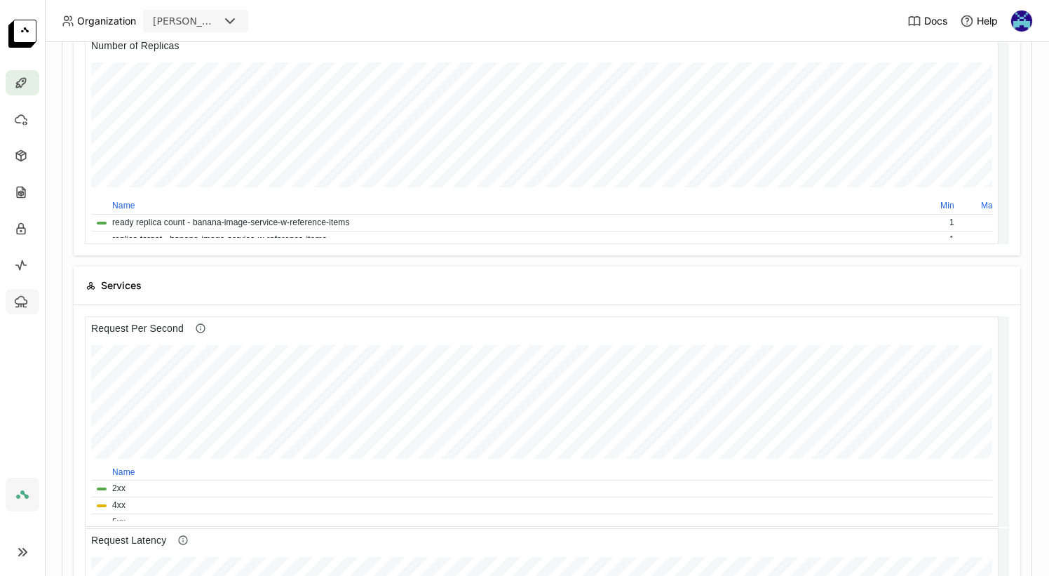
scroll to position [335, 0]
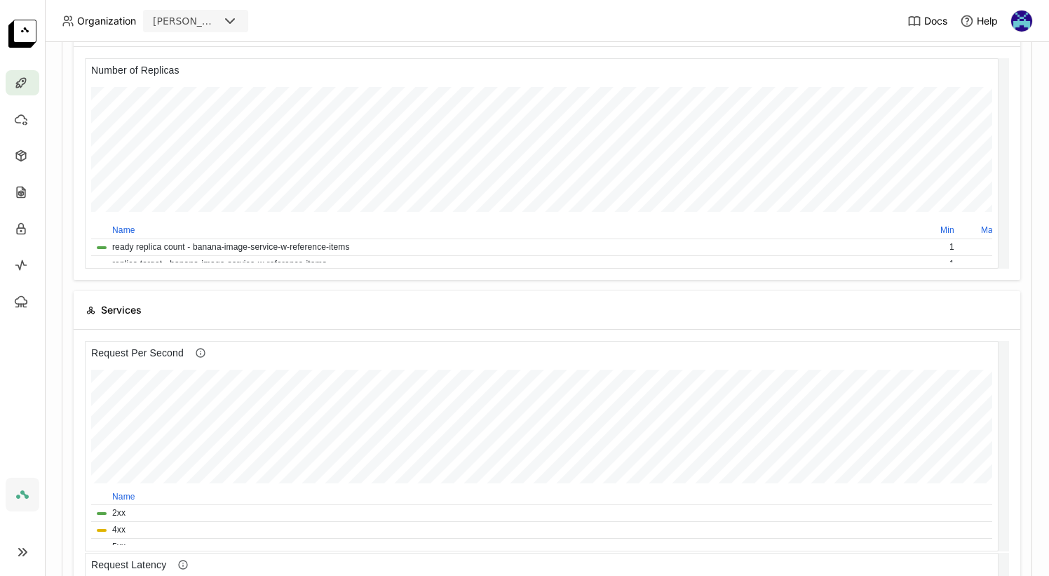
click at [30, 548] on icon at bounding box center [22, 552] width 17 height 17
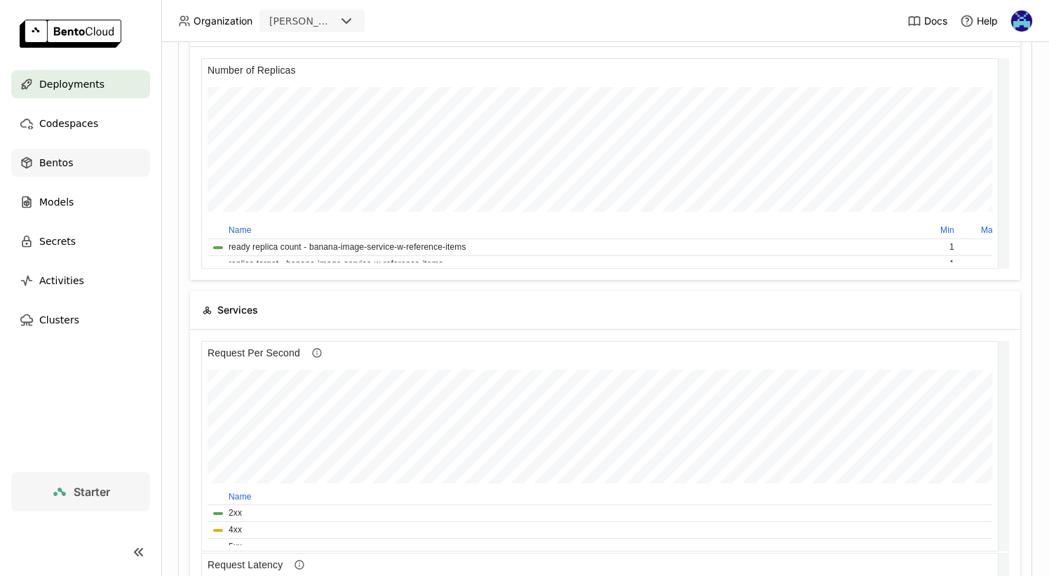
scroll to position [11, 11]
click at [67, 244] on span "Secrets" at bounding box center [57, 241] width 36 height 17
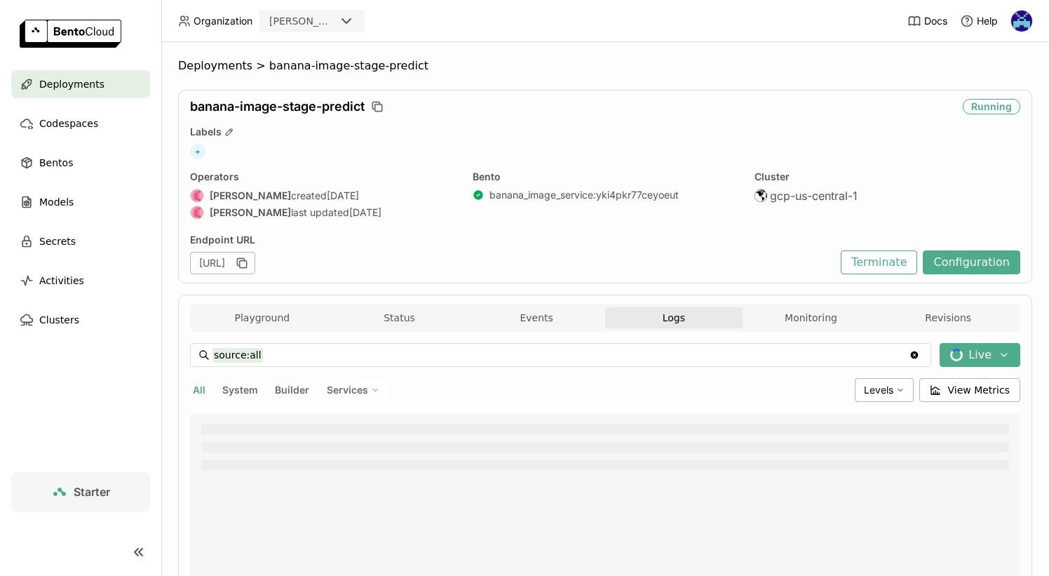
click at [90, 89] on span "Deployments" at bounding box center [71, 84] width 65 height 17
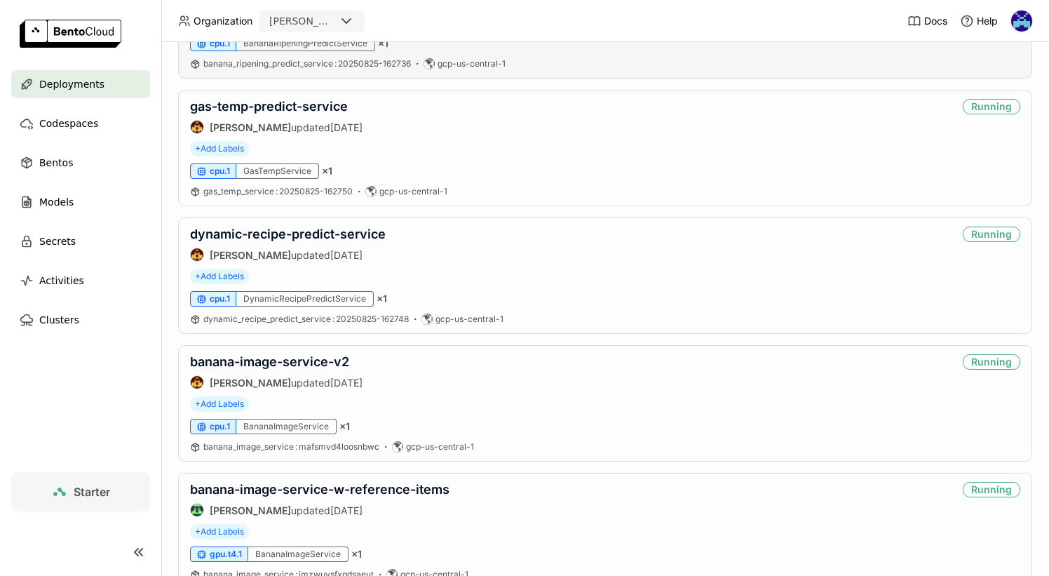
scroll to position [407, 0]
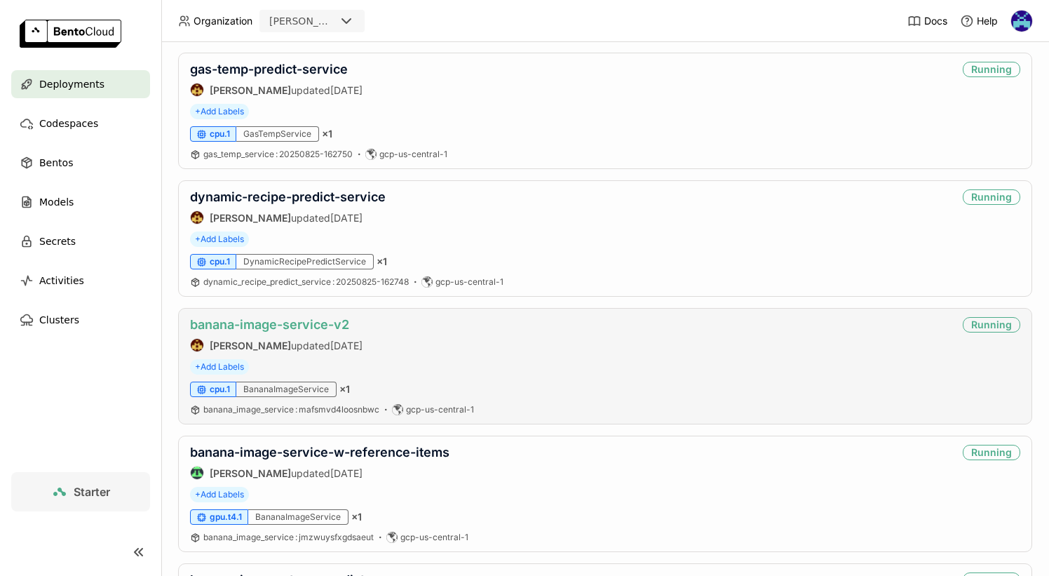
click at [318, 330] on link "banana-image-service-v2" at bounding box center [269, 324] width 159 height 15
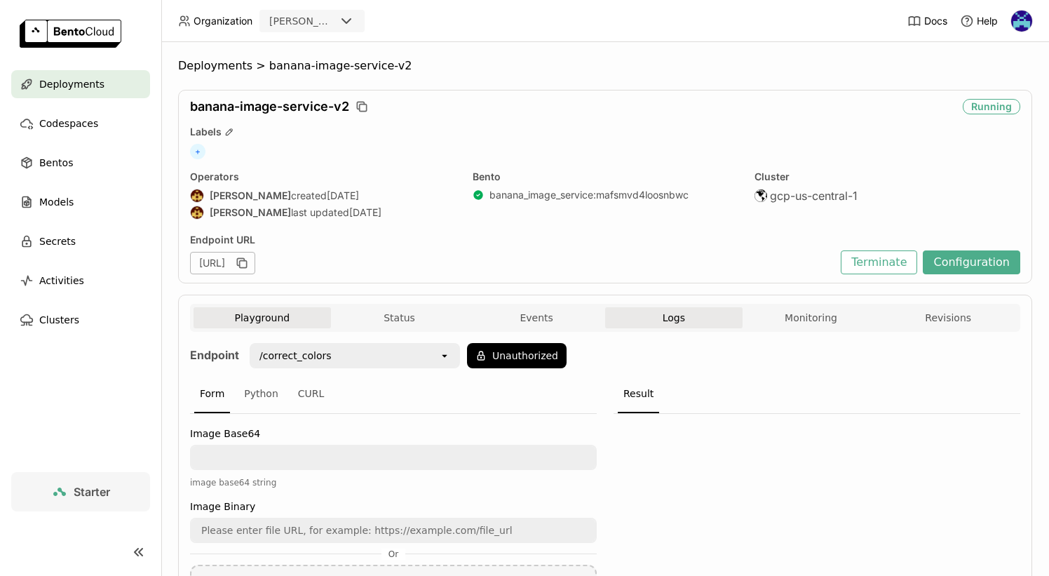
click at [694, 327] on button "Logs" at bounding box center [673, 317] width 137 height 21
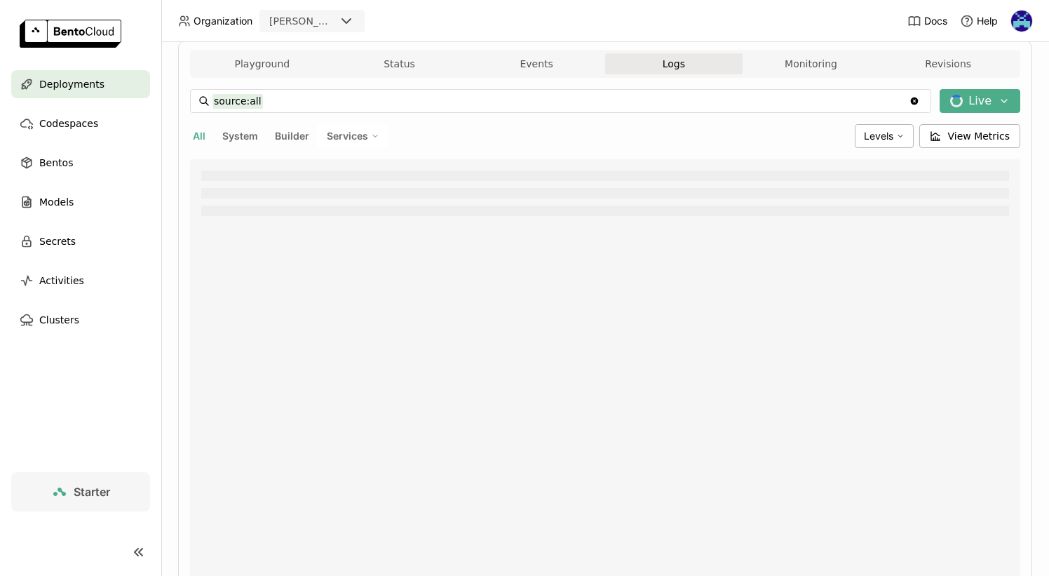
scroll to position [256, 0]
click at [990, 102] on button "Live" at bounding box center [980, 99] width 81 height 24
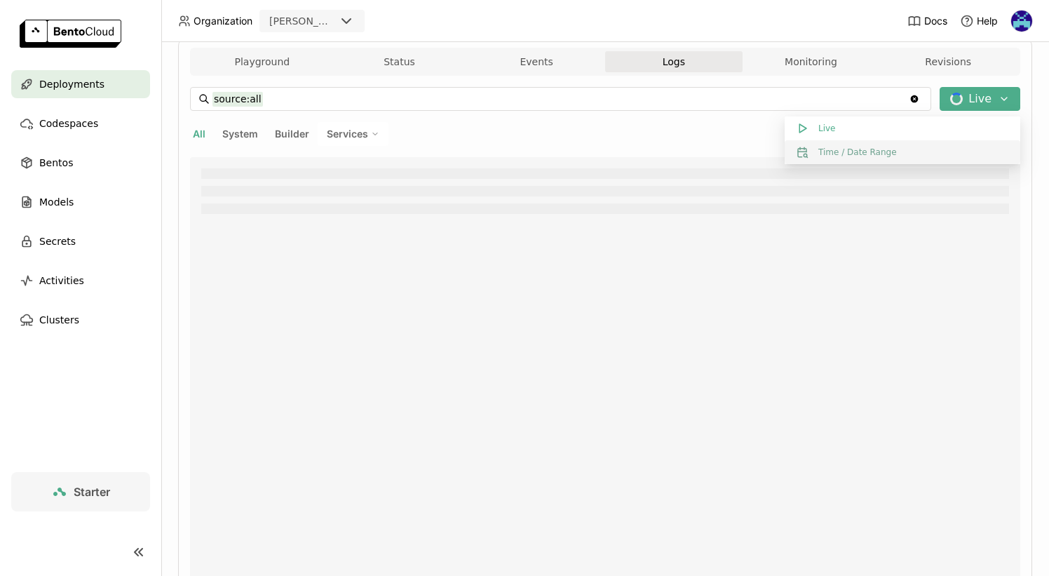
click at [873, 159] on button "Time / Date Range" at bounding box center [903, 152] width 236 height 24
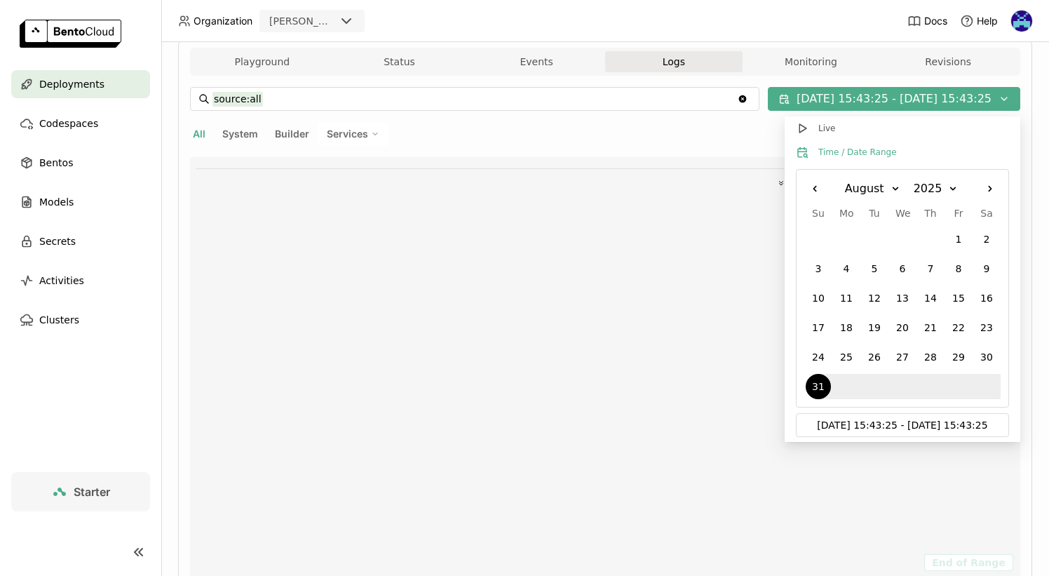
click at [986, 189] on icon "Right" at bounding box center [990, 189] width 14 height 14
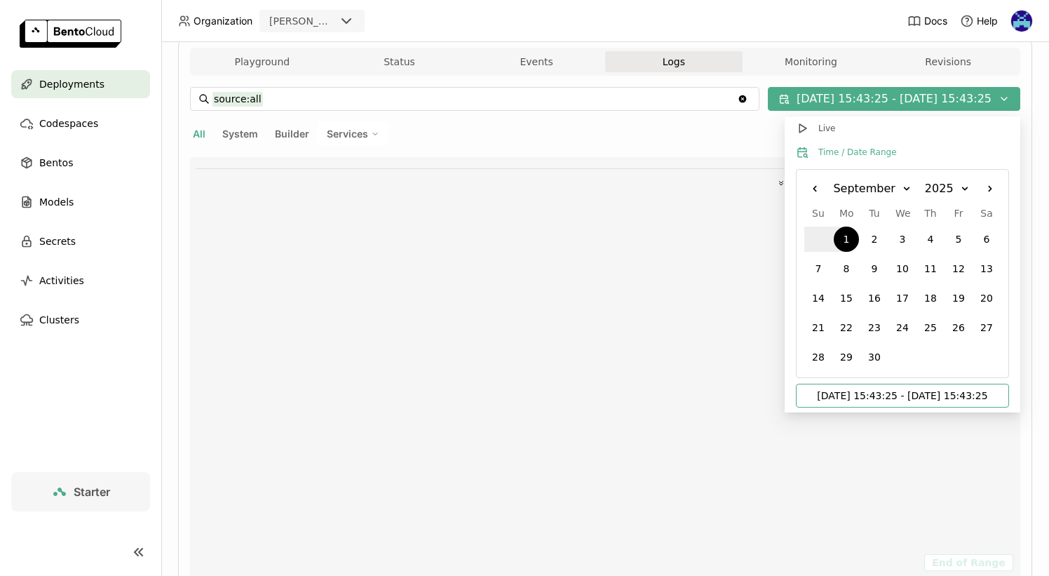
click at [934, 400] on input "[DATE] 15:43:25 - [DATE] 15:43:25" at bounding box center [902, 395] width 196 height 22
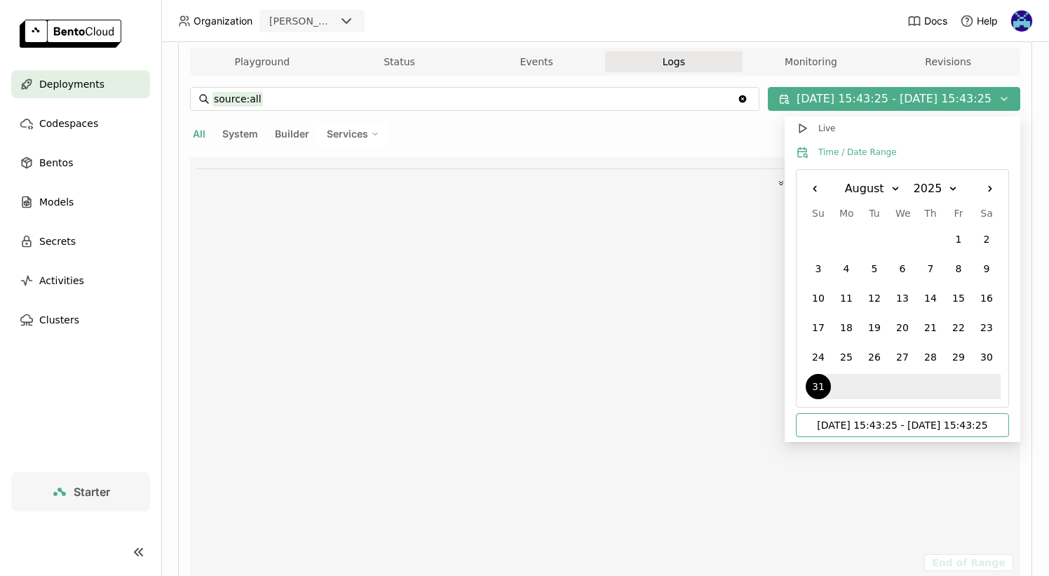
click at [917, 426] on input "[DATE] 15:43:25 - [DATE] 15:43:25" at bounding box center [902, 425] width 196 height 22
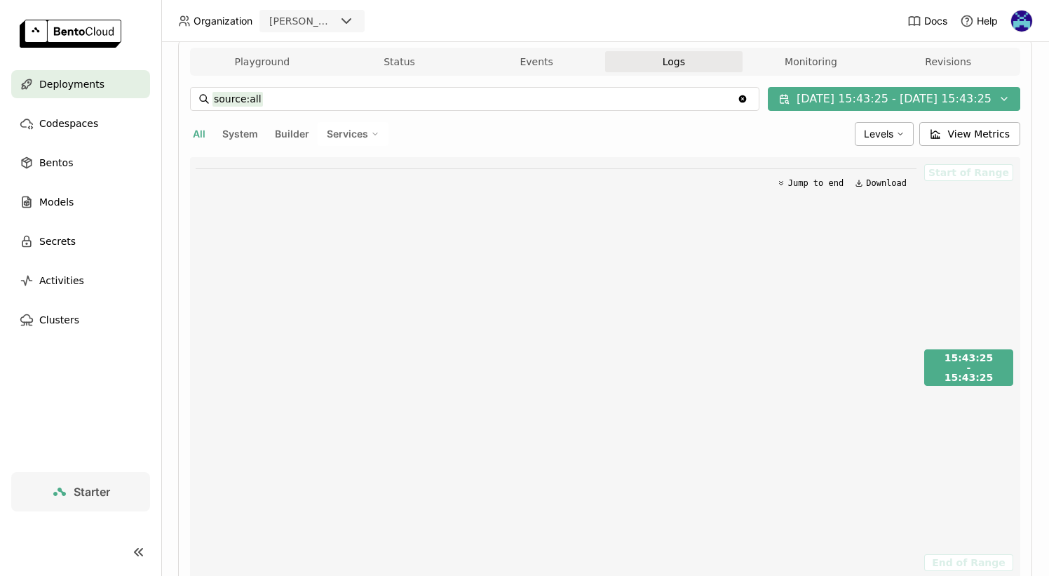
click at [847, 494] on div "Jump to end Download" at bounding box center [556, 367] width 721 height 421
click at [985, 365] on div "-" at bounding box center [969, 367] width 49 height 7
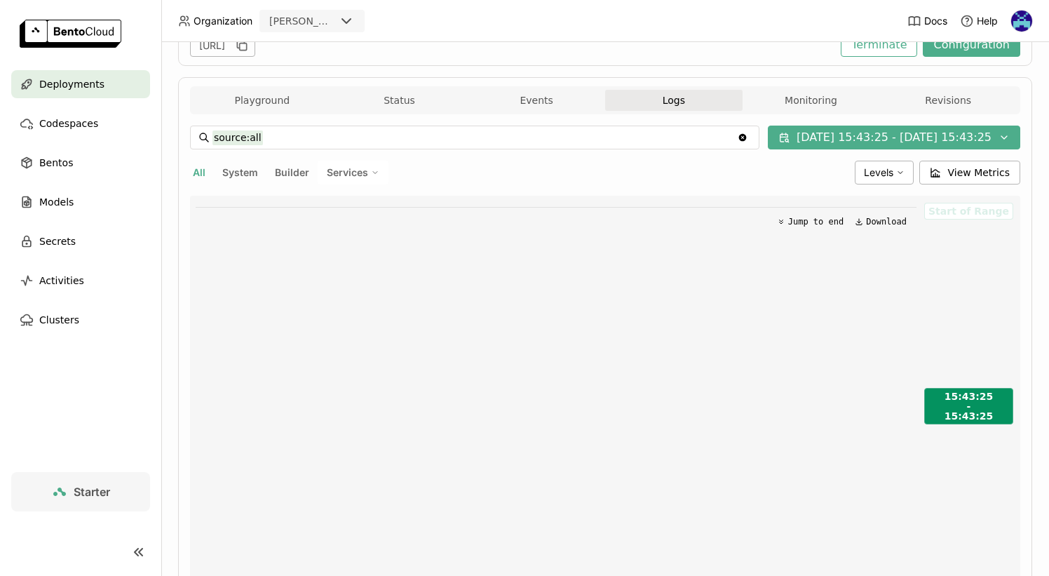
scroll to position [109, 0]
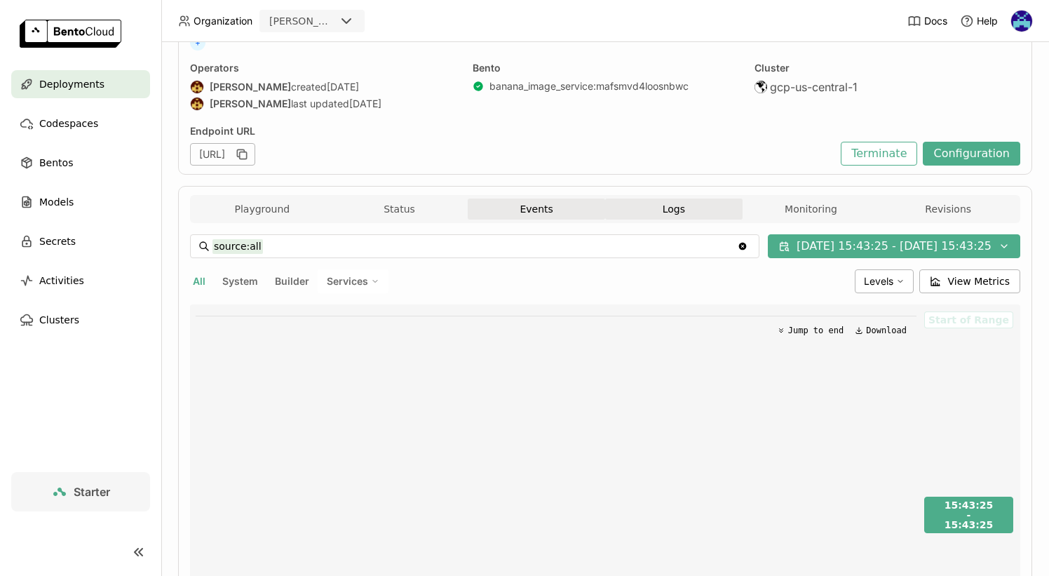
click at [567, 212] on button "Events" at bounding box center [536, 208] width 137 height 21
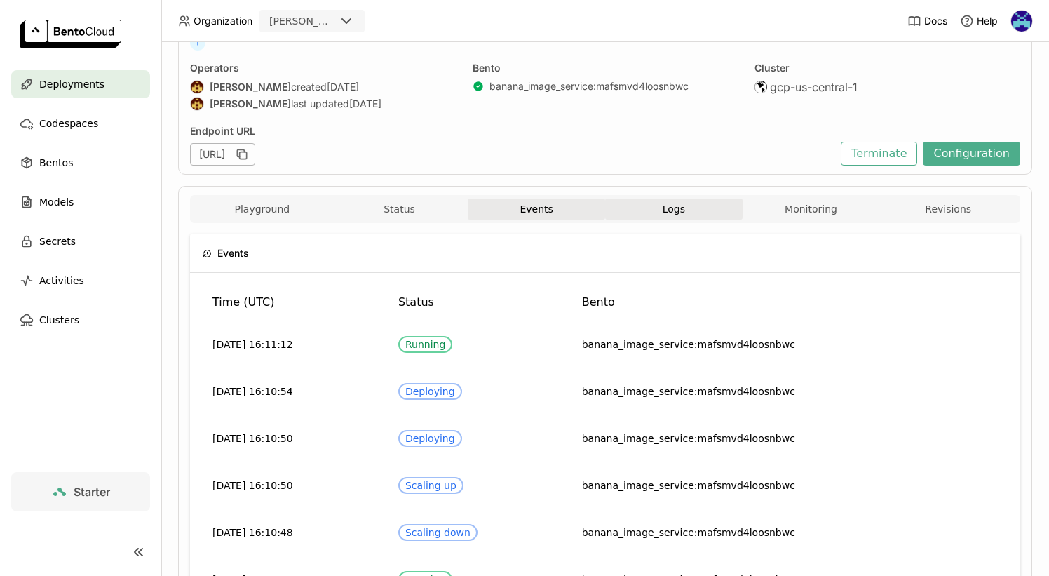
click at [654, 210] on button "Logs" at bounding box center [673, 208] width 137 height 21
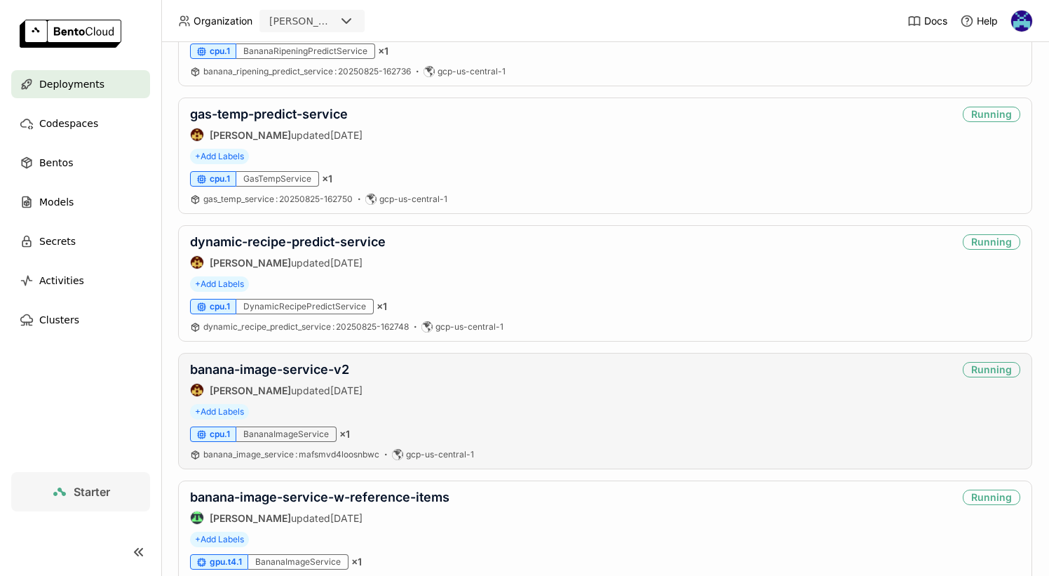
scroll to position [374, 0]
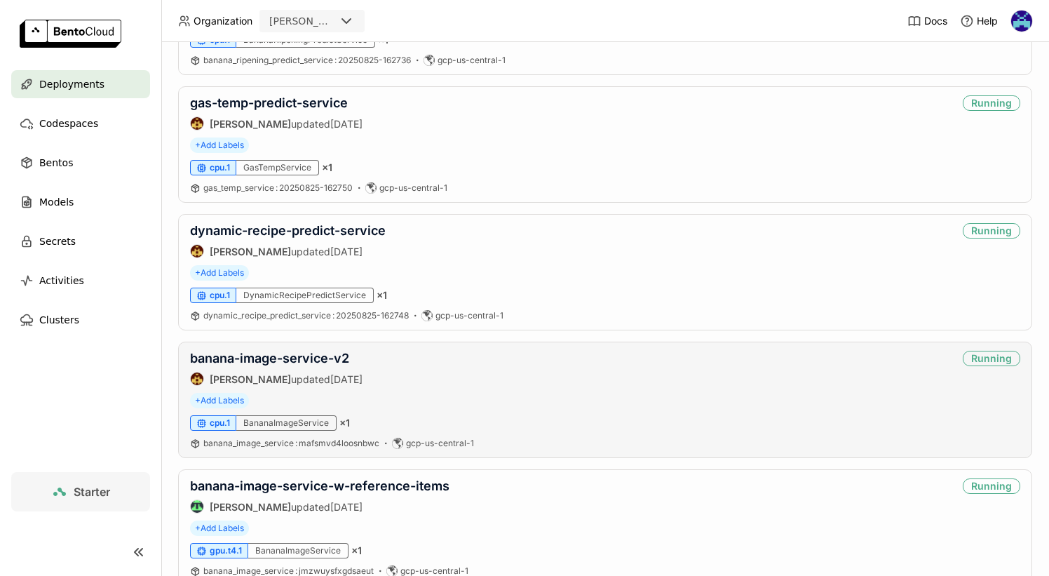
click at [363, 385] on div "[PERSON_NAME] updated [DATE]" at bounding box center [276, 379] width 173 height 14
click at [336, 359] on link "banana-image-service-v2" at bounding box center [269, 358] width 159 height 15
